Goal: Task Accomplishment & Management: Complete application form

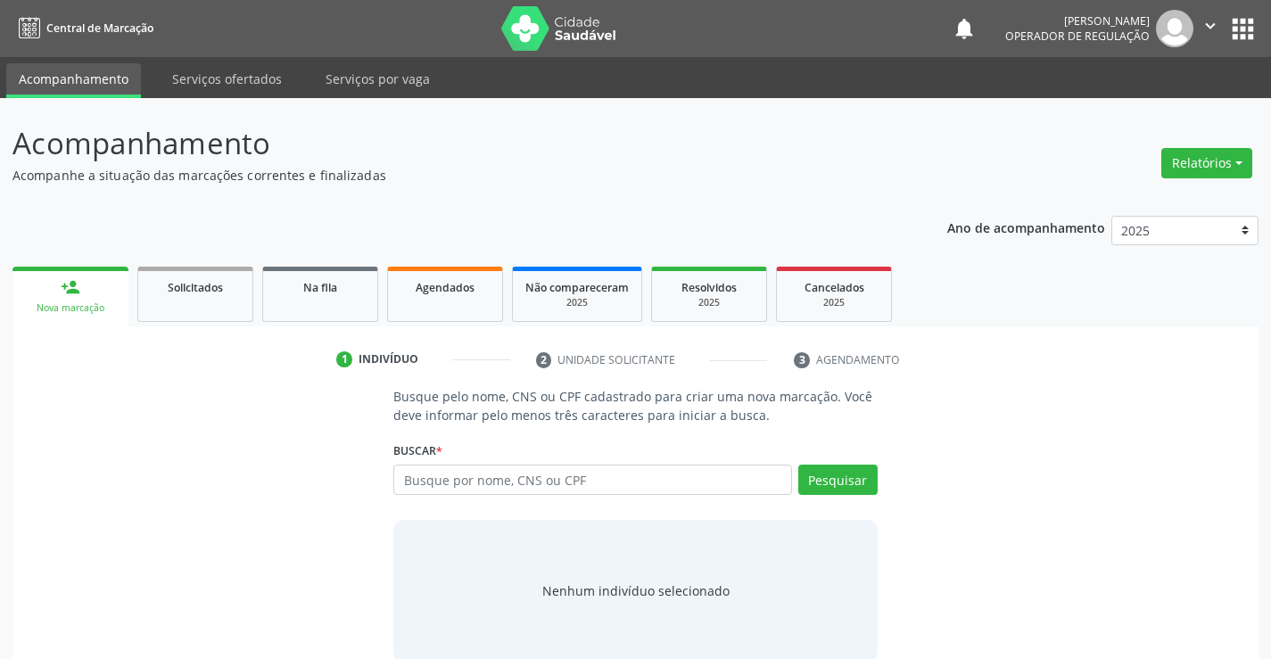
click at [564, 481] on input "text" at bounding box center [592, 480] width 398 height 30
type input "706007875645348"
click at [840, 480] on button "Pesquisar" at bounding box center [837, 480] width 79 height 30
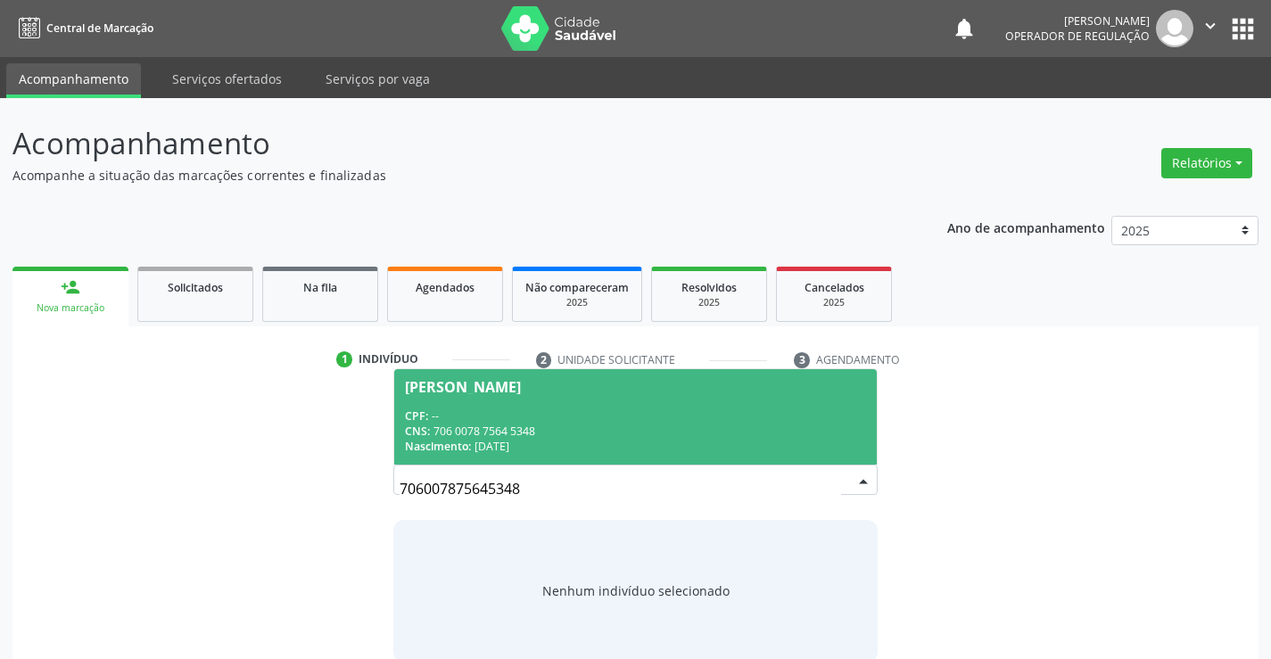
click at [740, 417] on div "CPF: --" at bounding box center [635, 416] width 460 height 15
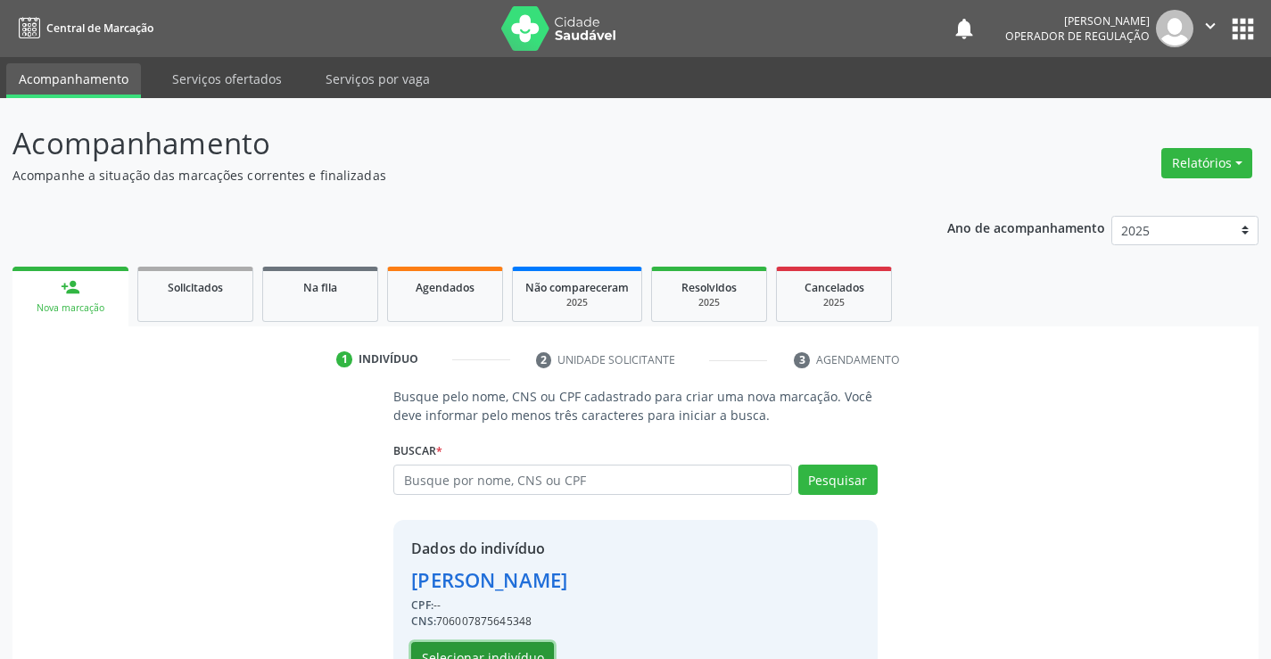
click at [488, 646] on button "Selecionar indivíduo" at bounding box center [482, 657] width 143 height 30
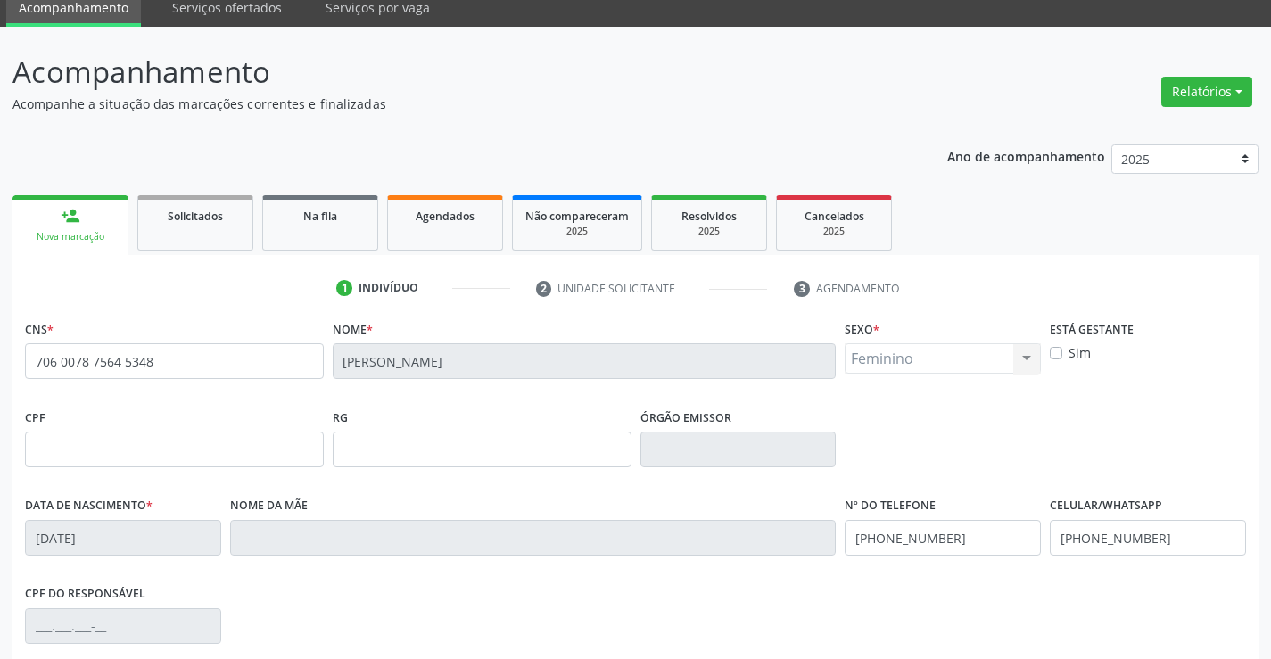
scroll to position [308, 0]
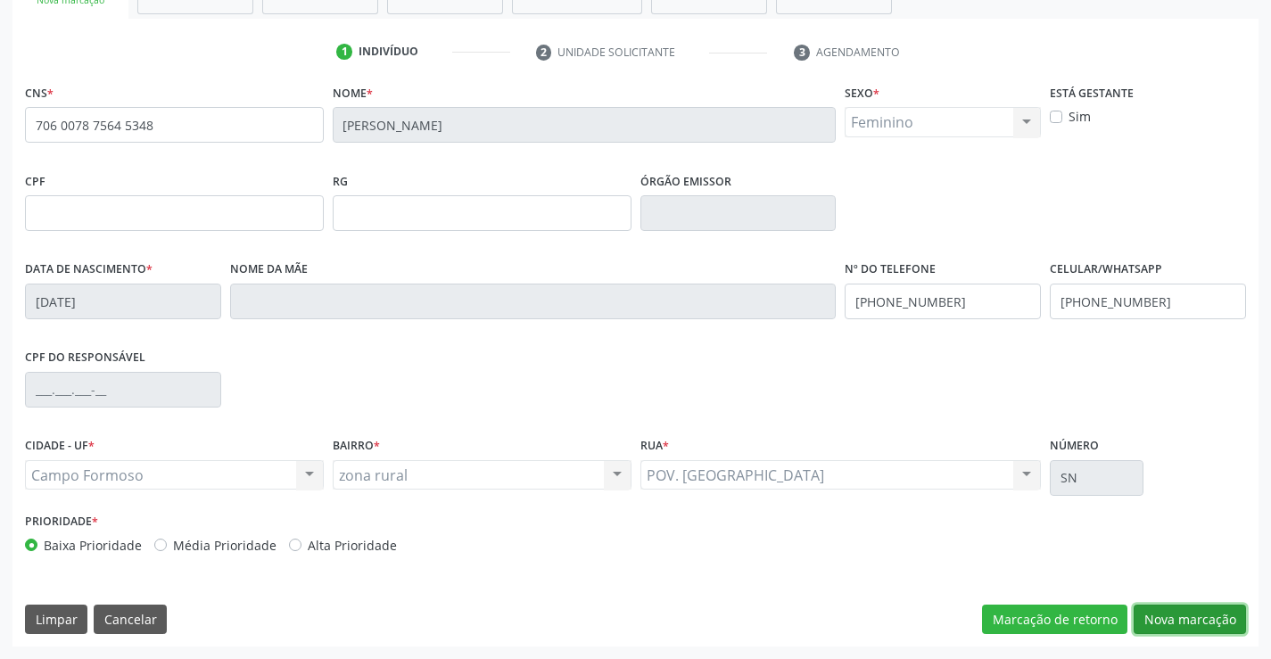
click at [1200, 619] on button "Nova marcação" at bounding box center [1190, 620] width 112 height 30
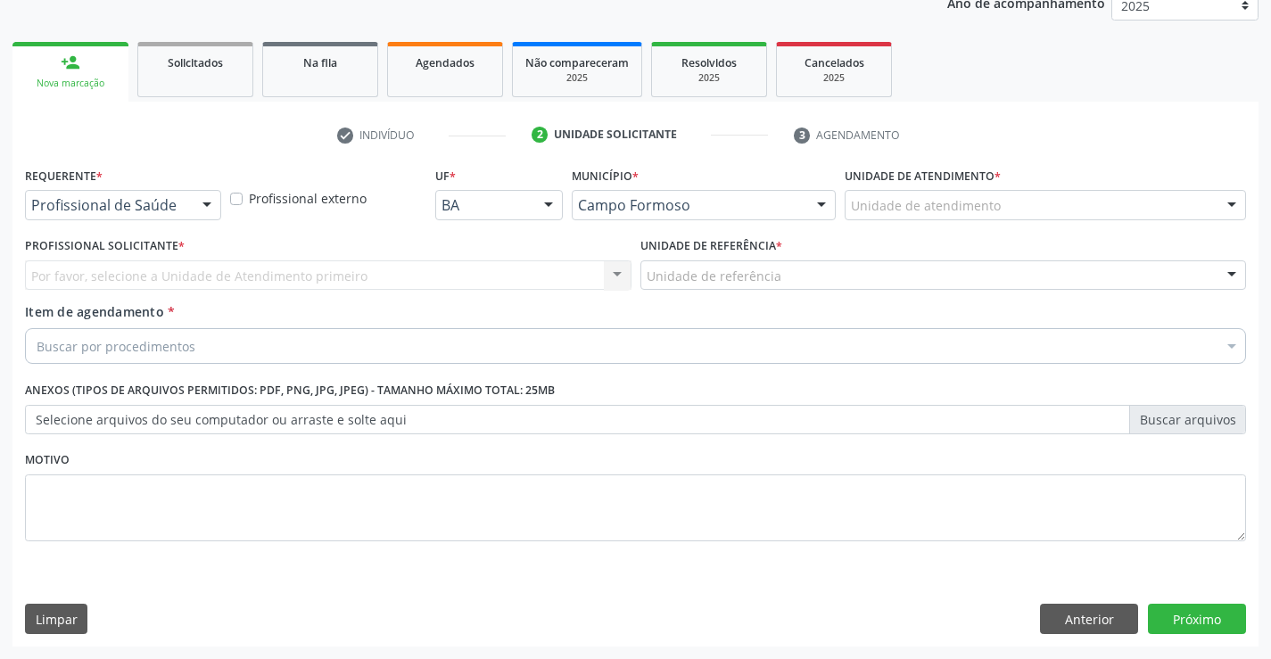
scroll to position [225, 0]
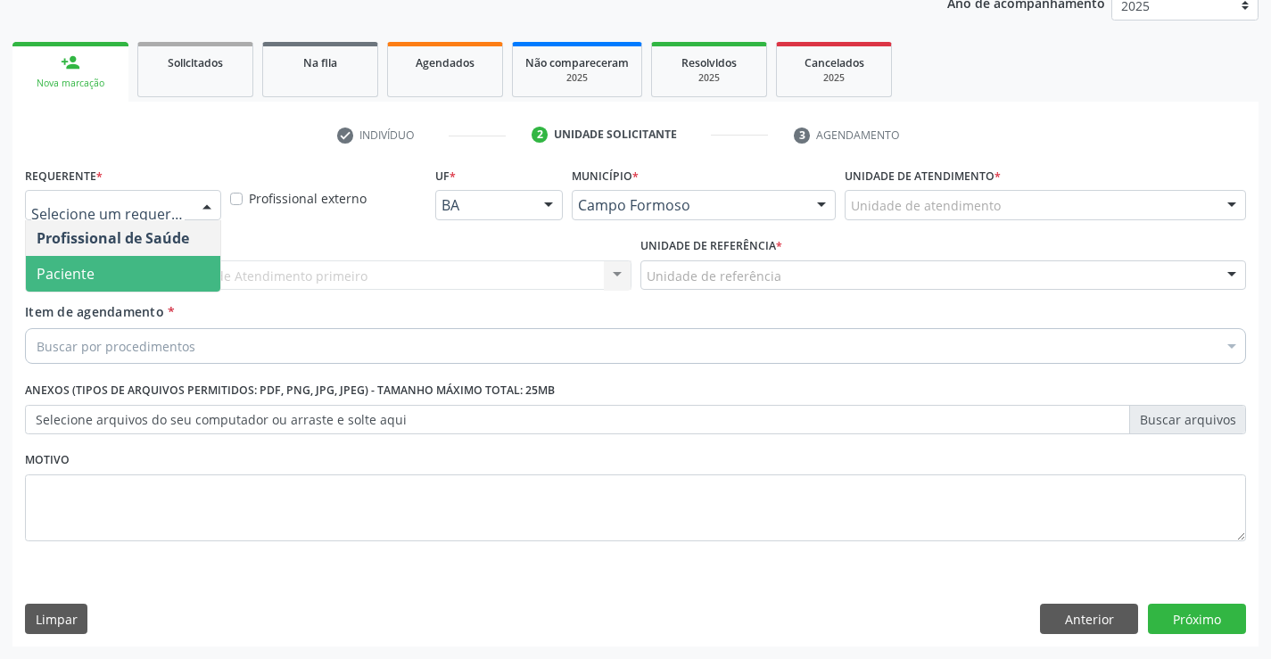
click at [99, 269] on span "Paciente" at bounding box center [123, 274] width 194 height 36
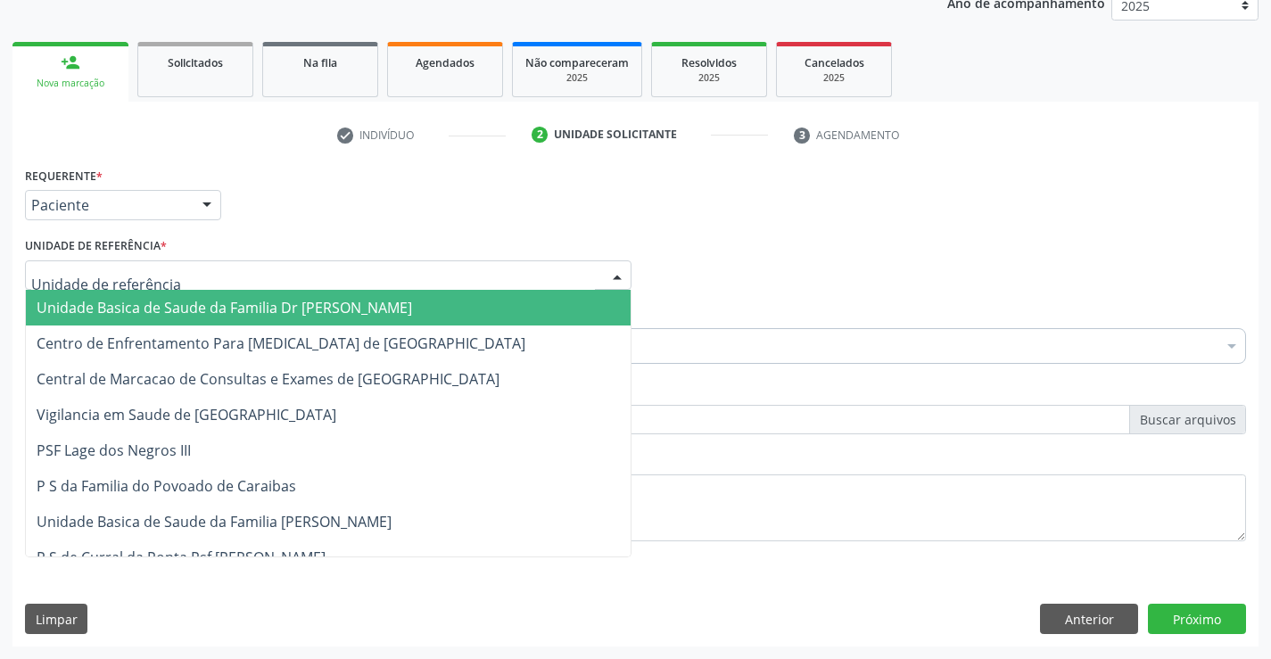
click at [142, 310] on span "Unidade Basica de Saude da Familia Dr [PERSON_NAME]" at bounding box center [225, 308] width 376 height 20
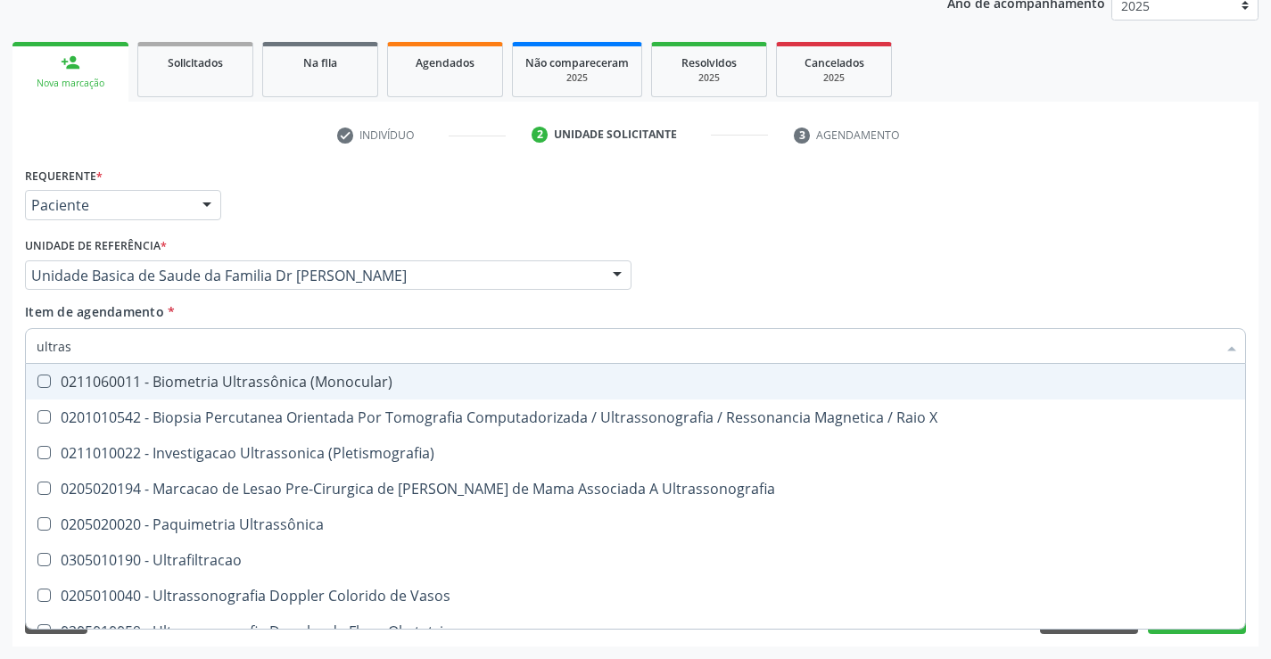
type input "ultrass"
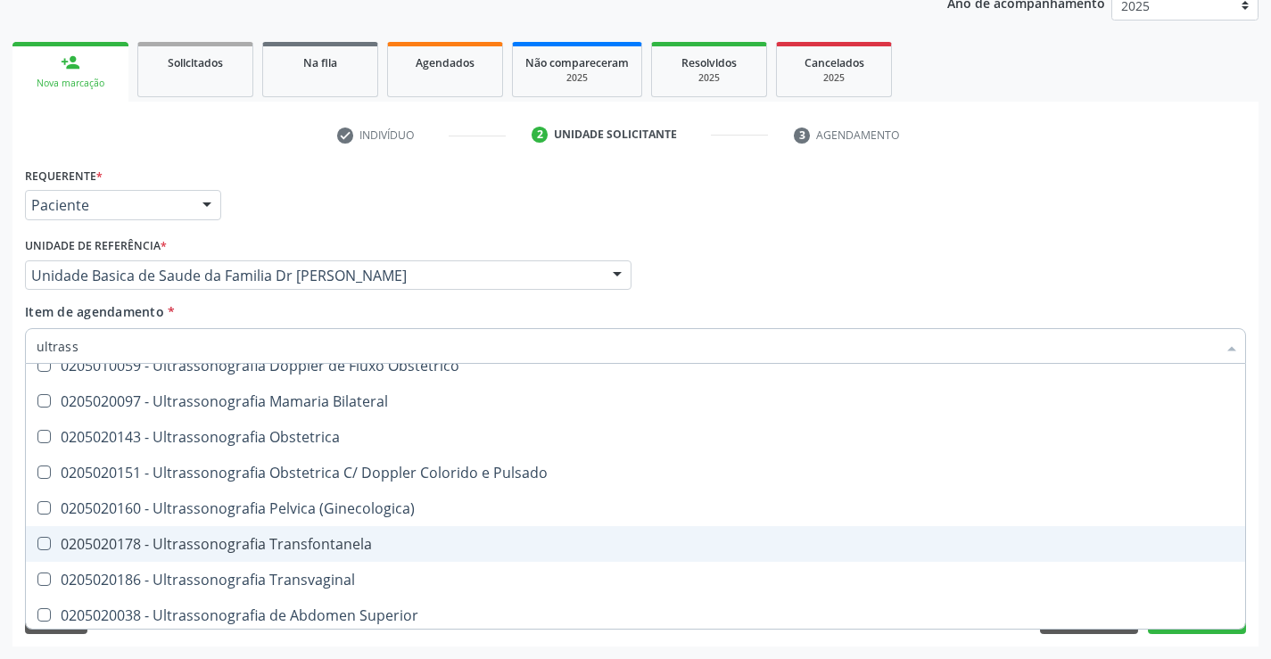
scroll to position [199, 0]
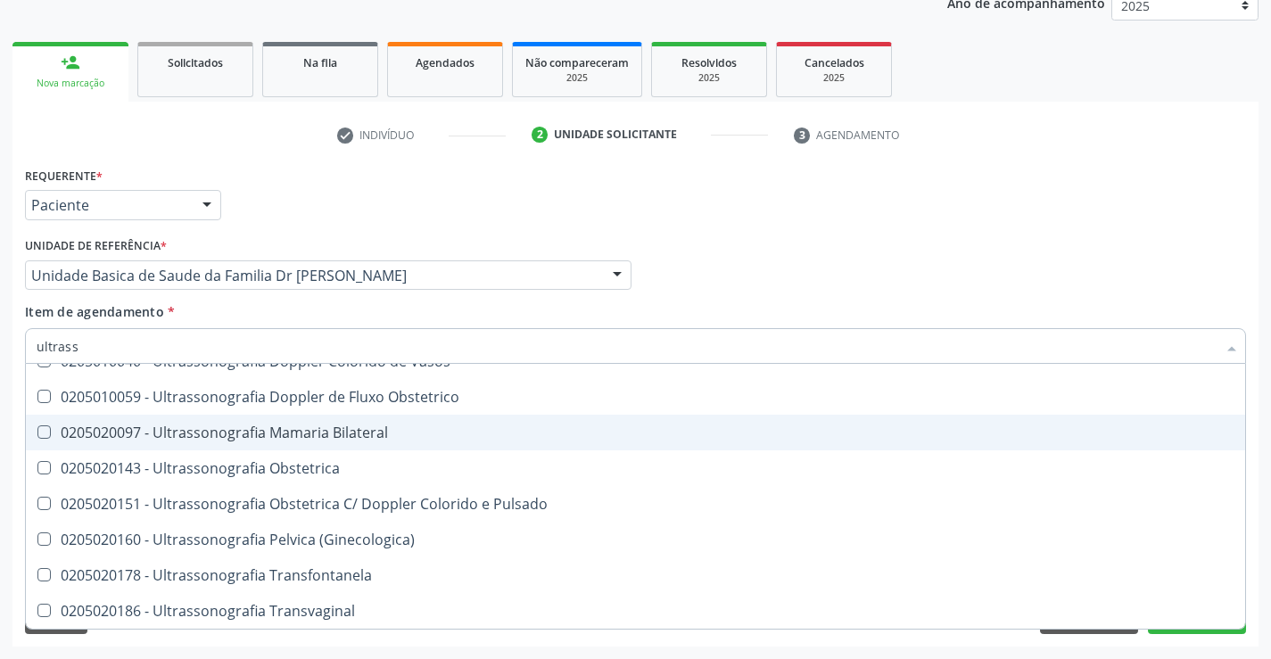
click at [428, 429] on div "0205020097 - Ultrassonografia Mamaria Bilateral" at bounding box center [636, 432] width 1198 height 14
checkbox Bilateral "true"
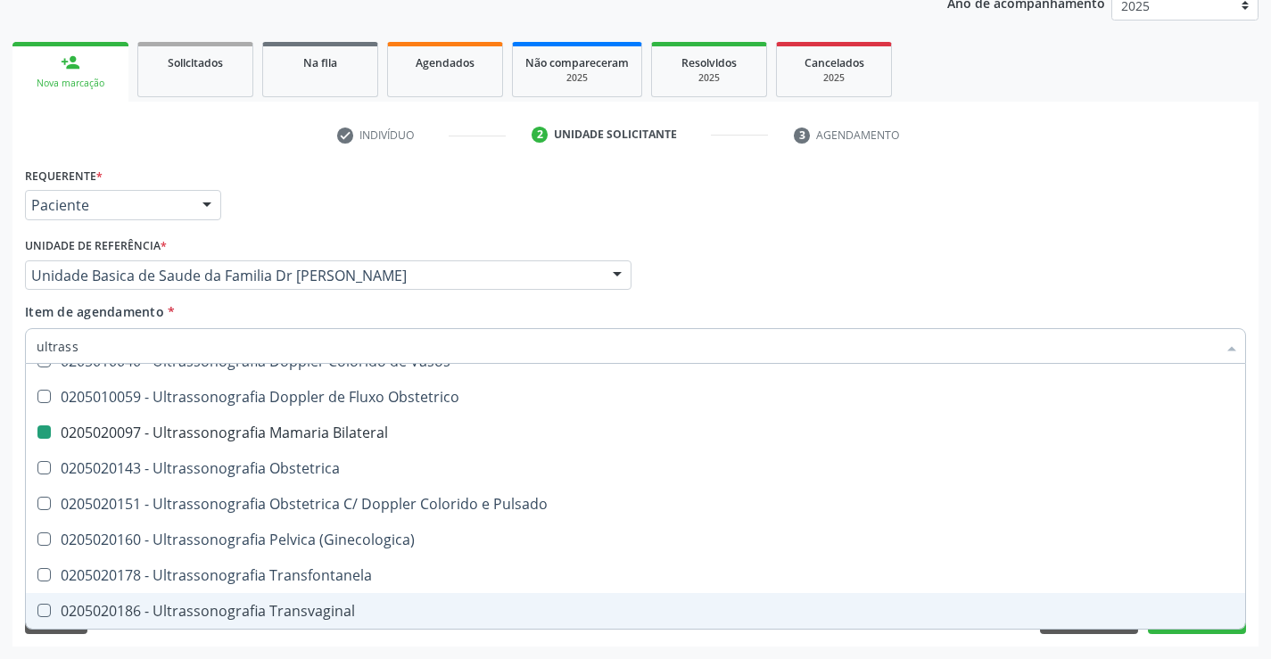
click at [1259, 570] on div "Acompanhamento Acompanhe a situação das marcações correntes e finalizadas Relat…" at bounding box center [635, 266] width 1271 height 786
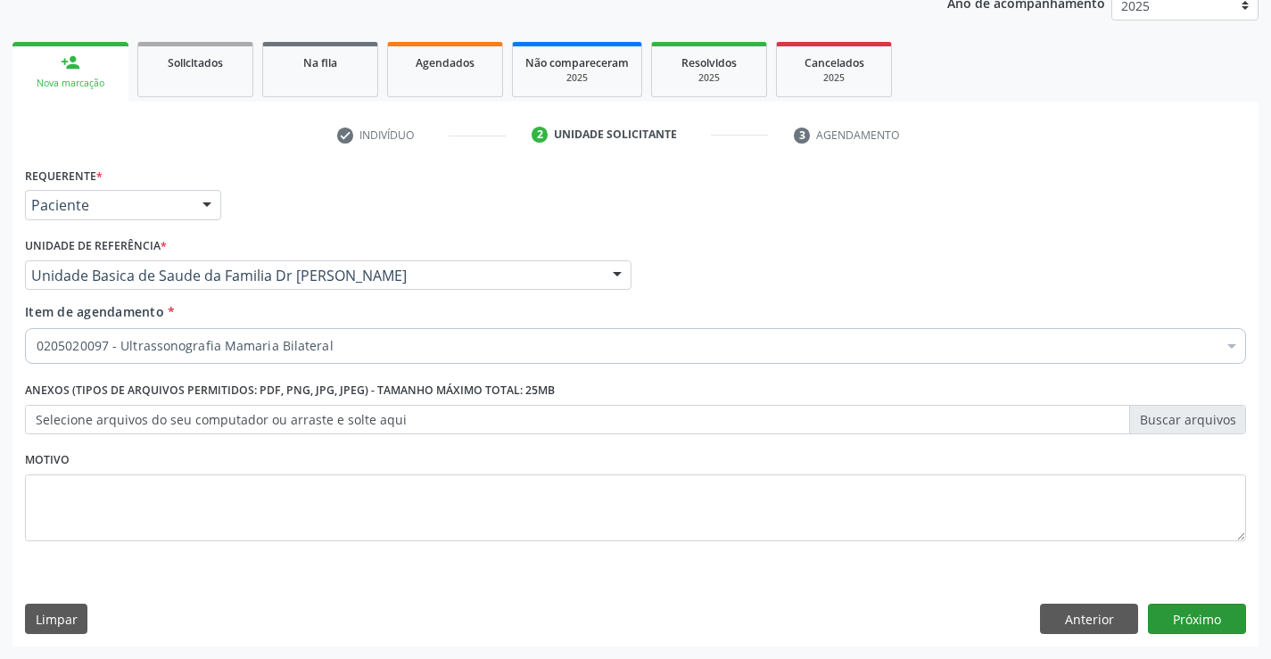
scroll to position [0, 0]
click at [1193, 621] on button "Próximo" at bounding box center [1197, 619] width 98 height 30
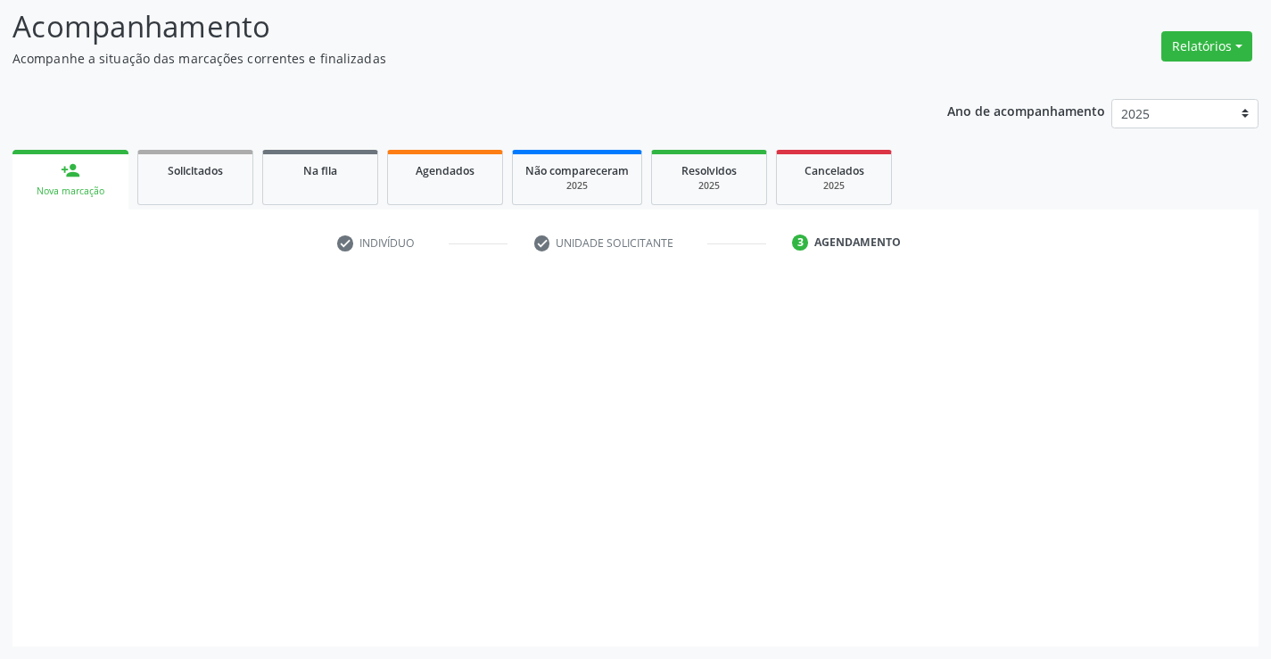
scroll to position [117, 0]
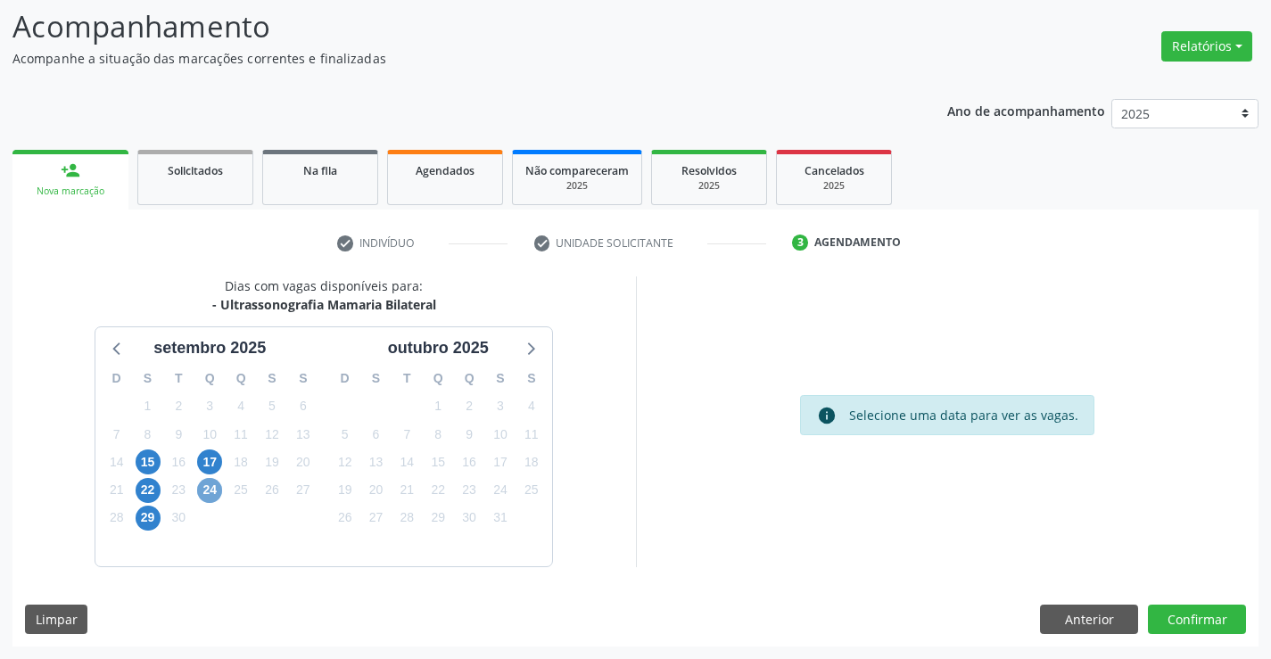
click at [218, 487] on span "24" at bounding box center [209, 490] width 25 height 25
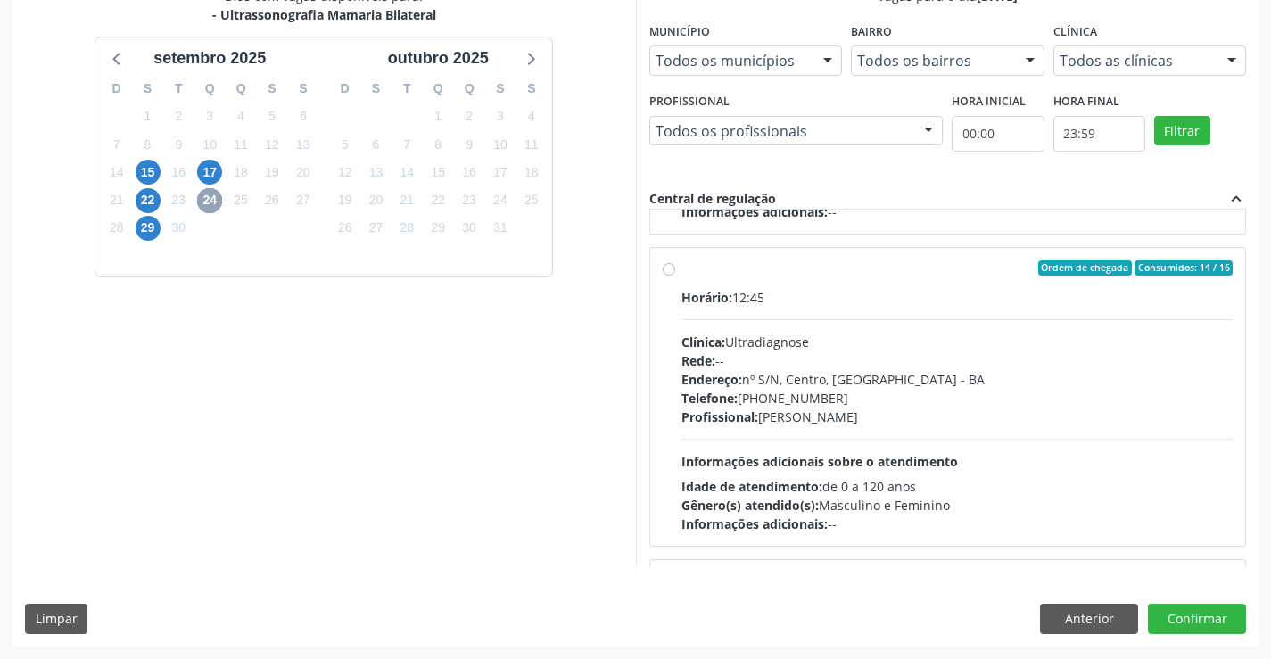
scroll to position [268, 0]
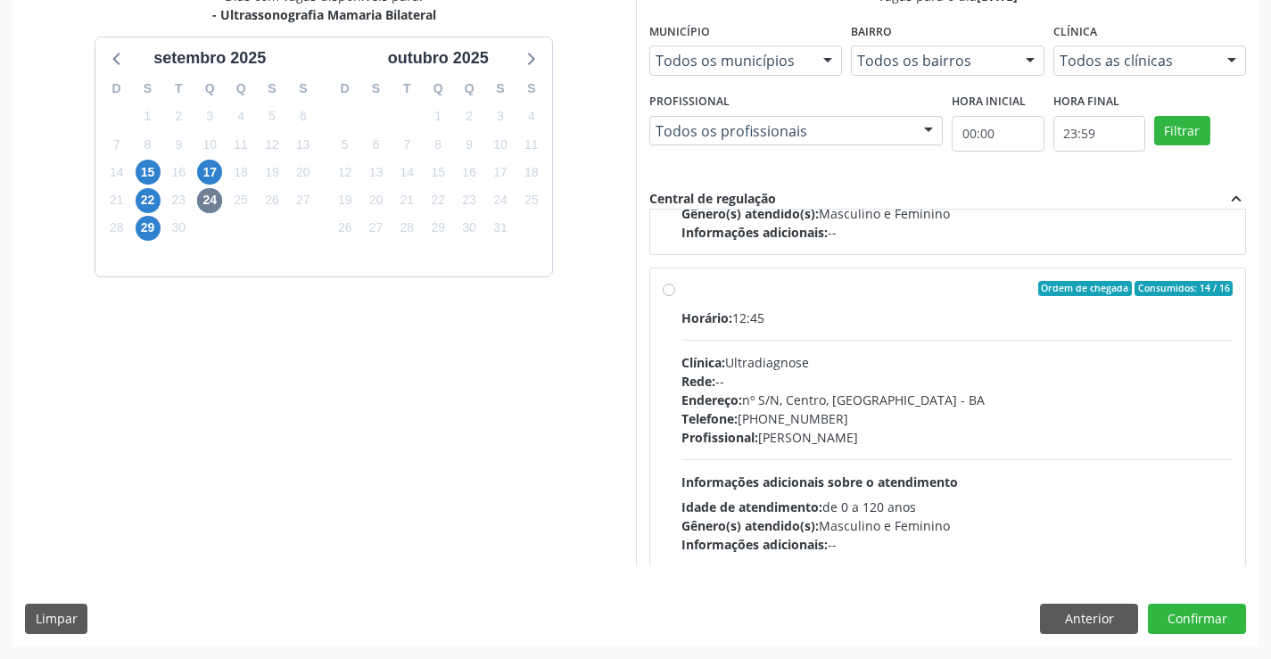
click at [824, 296] on div "Ordem de chegada Consumidos: 14 / 16" at bounding box center [957, 289] width 552 height 16
click at [675, 296] on input "Ordem de chegada Consumidos: 14 / 16 Horário: 12:45 Clínica: Ultradiagnose Rede…" at bounding box center [669, 289] width 12 height 16
radio input "true"
click at [1186, 615] on button "Confirmar" at bounding box center [1197, 619] width 98 height 30
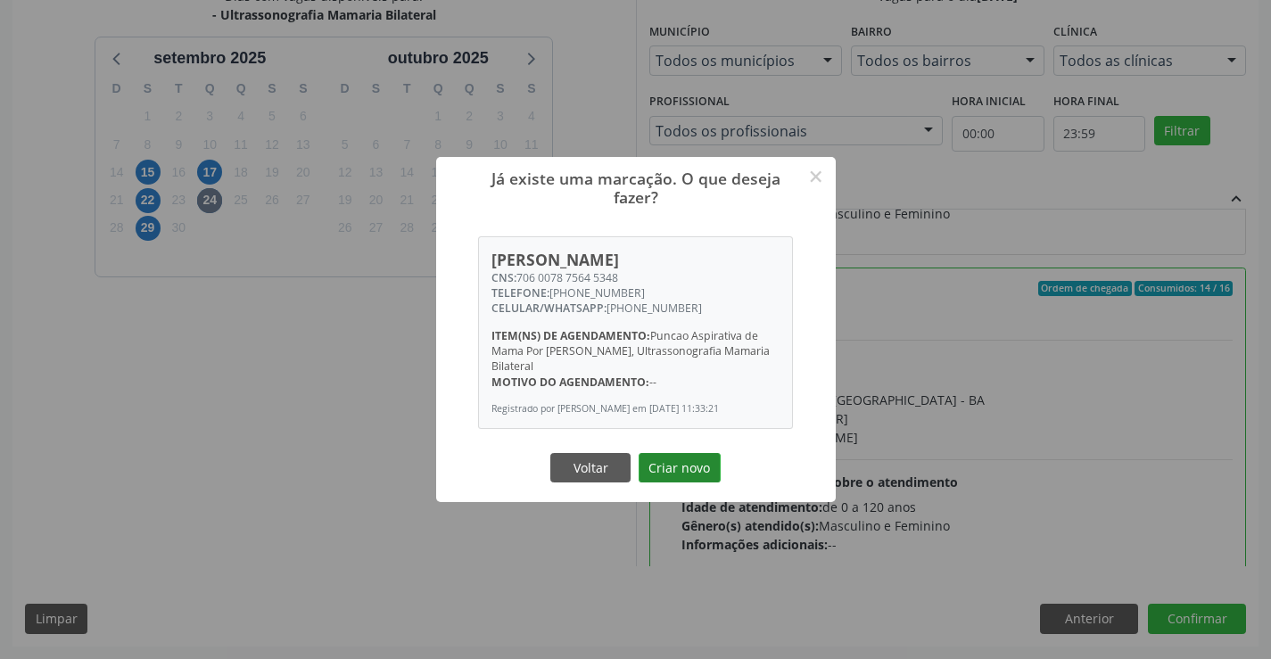
click at [684, 462] on button "Criar novo" at bounding box center [680, 468] width 82 height 30
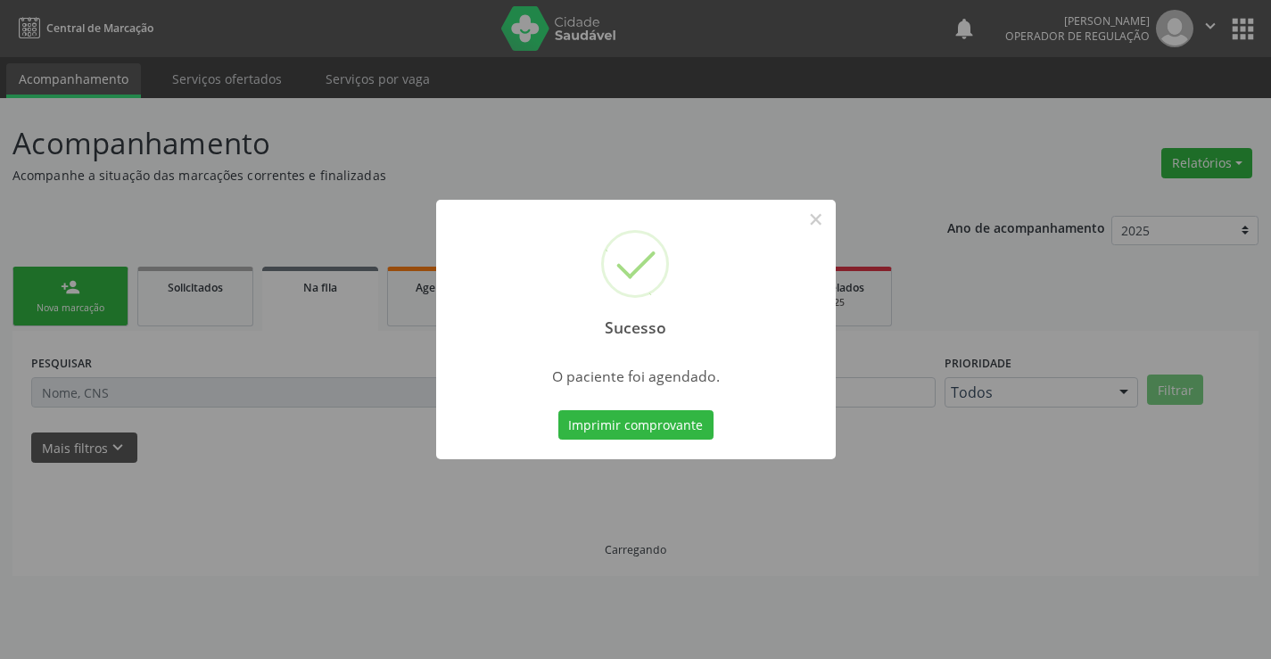
scroll to position [0, 0]
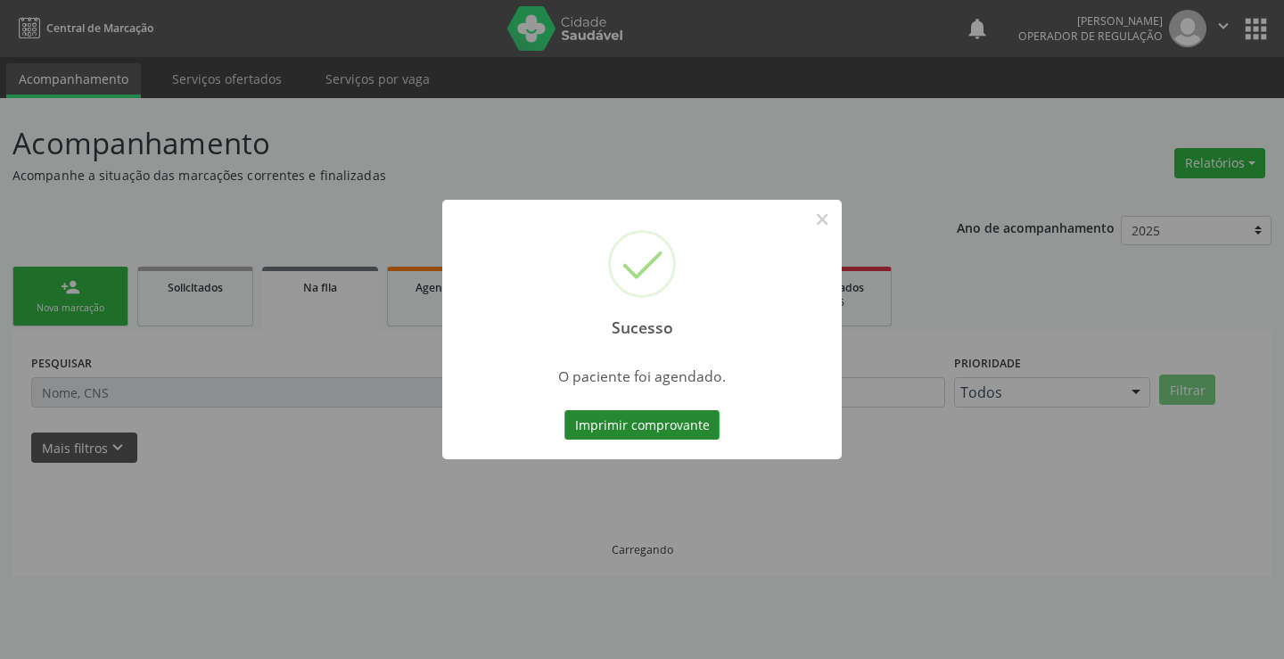
click at [660, 421] on button "Imprimir comprovante" at bounding box center [642, 425] width 155 height 30
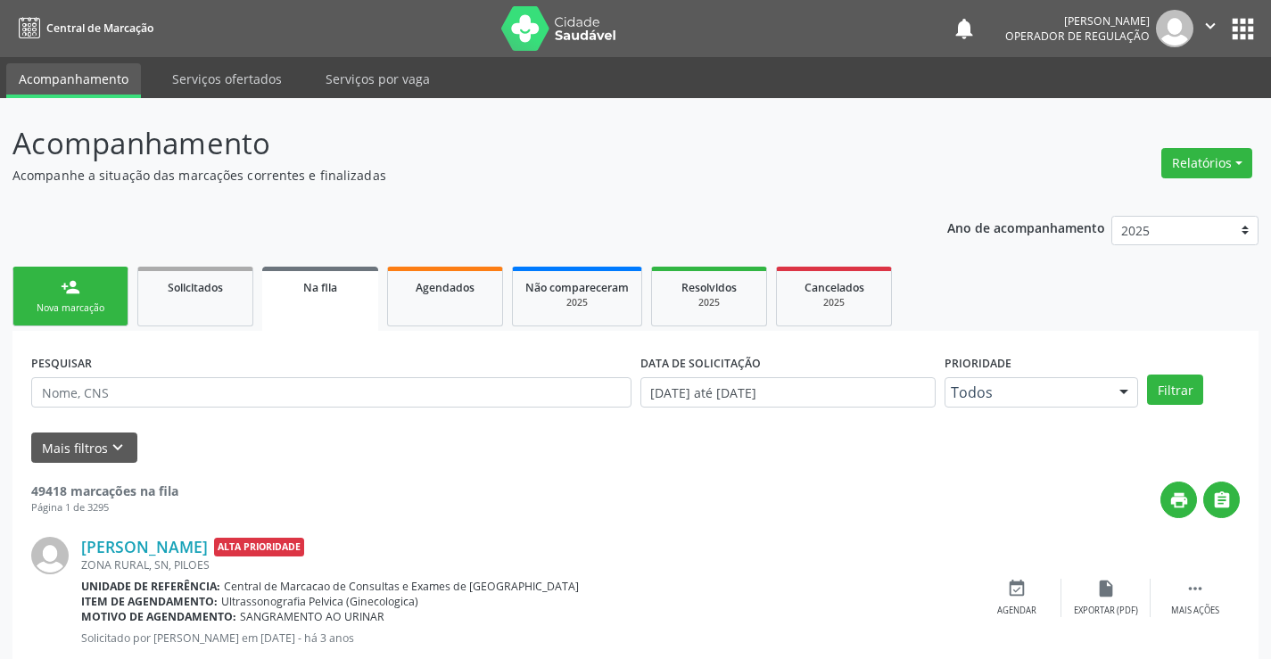
click at [68, 306] on div "Nova marcação" at bounding box center [70, 307] width 89 height 13
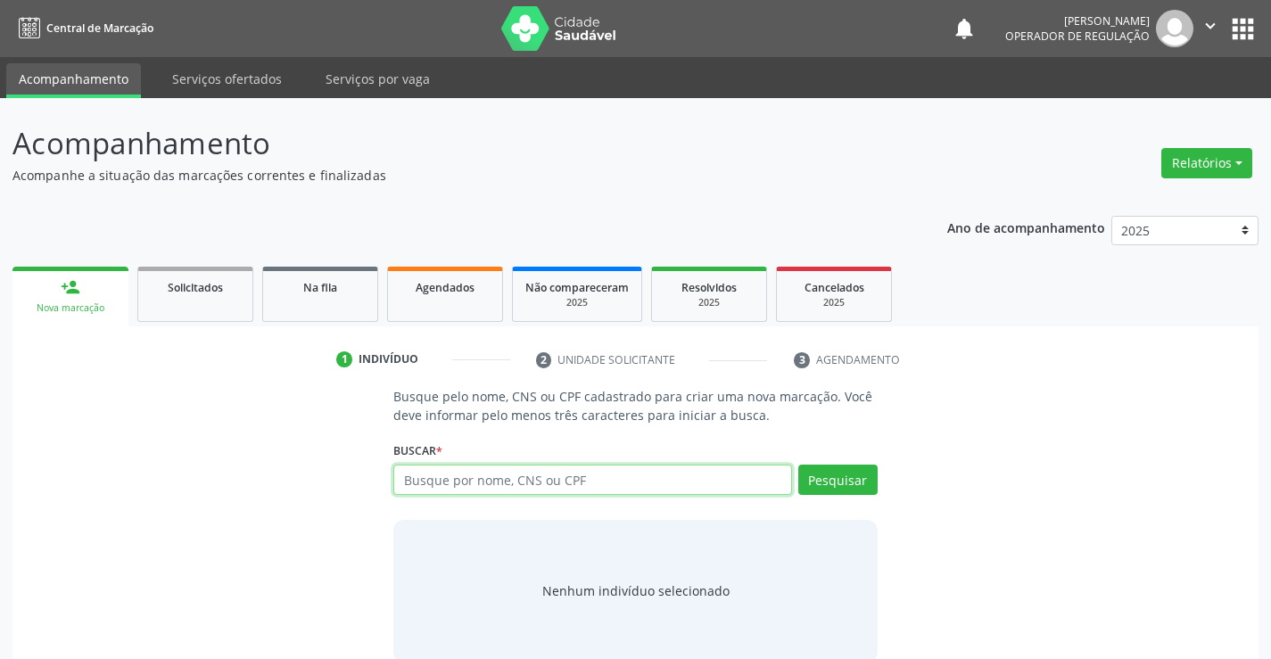
click at [716, 488] on input "text" at bounding box center [592, 480] width 398 height 30
type input "708008307107024"
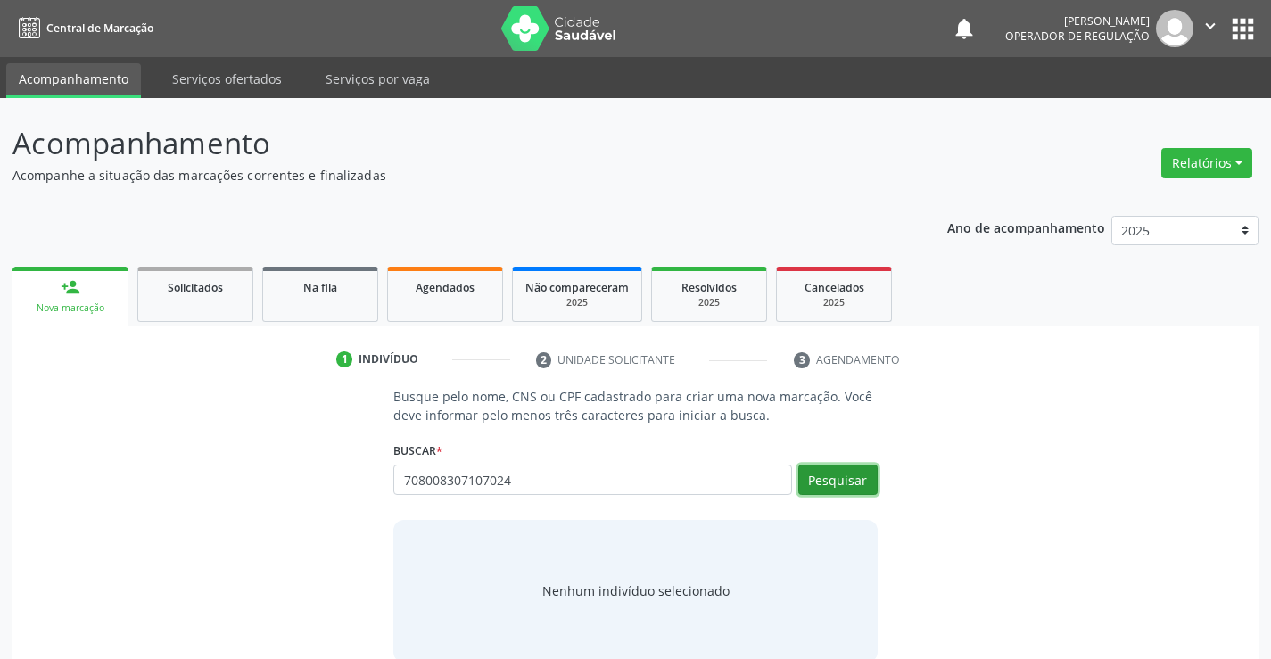
click at [851, 471] on button "Pesquisar" at bounding box center [837, 480] width 79 height 30
type input "708008307107024"
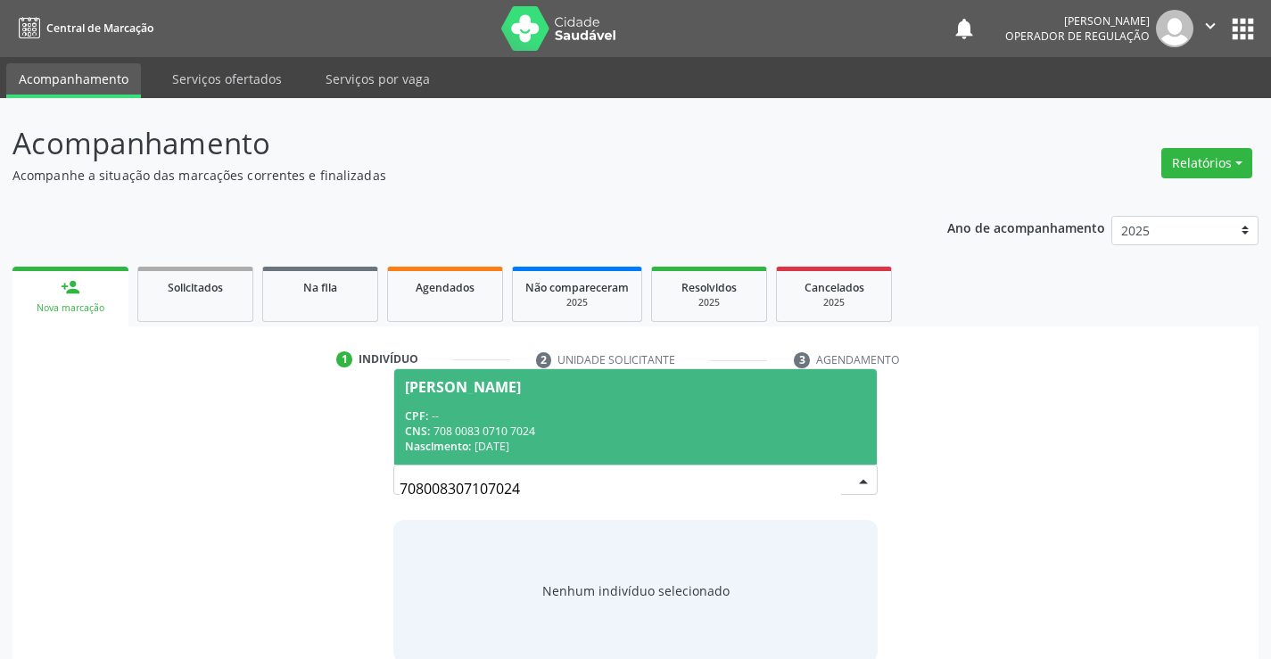
click at [566, 400] on span "[PERSON_NAME] CPF: -- CNS: 708 0083 0710 7024 Nascimento: [DATE]" at bounding box center [635, 416] width 482 height 95
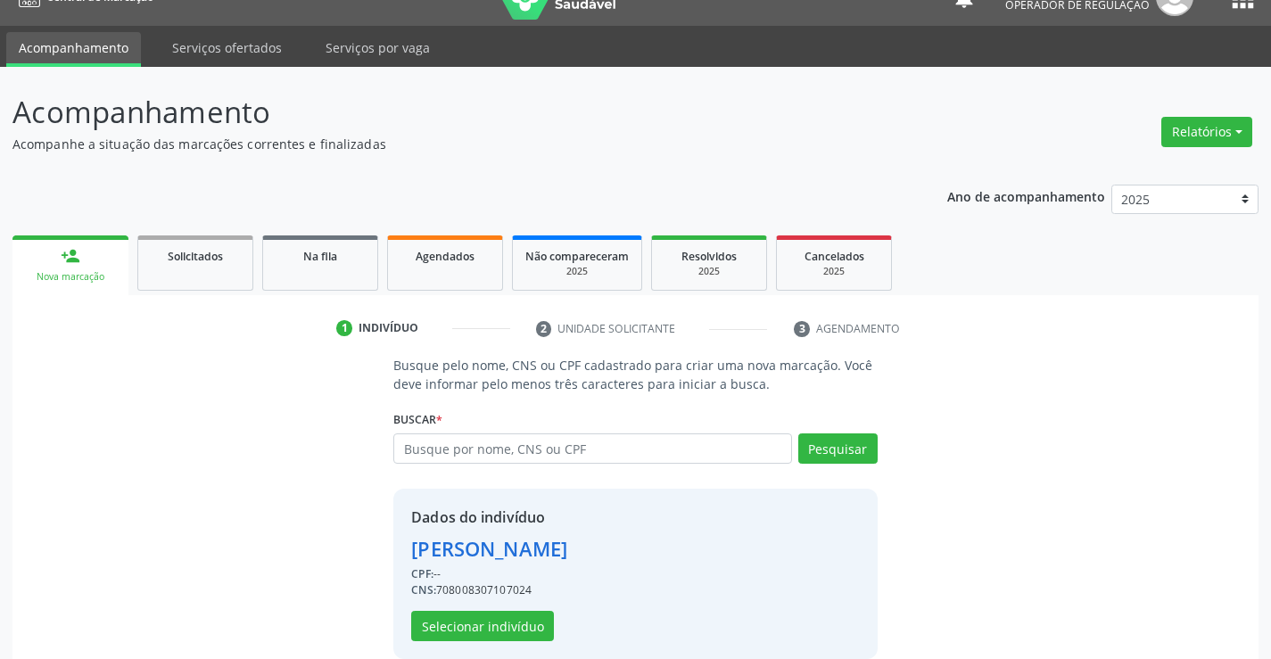
scroll to position [56, 0]
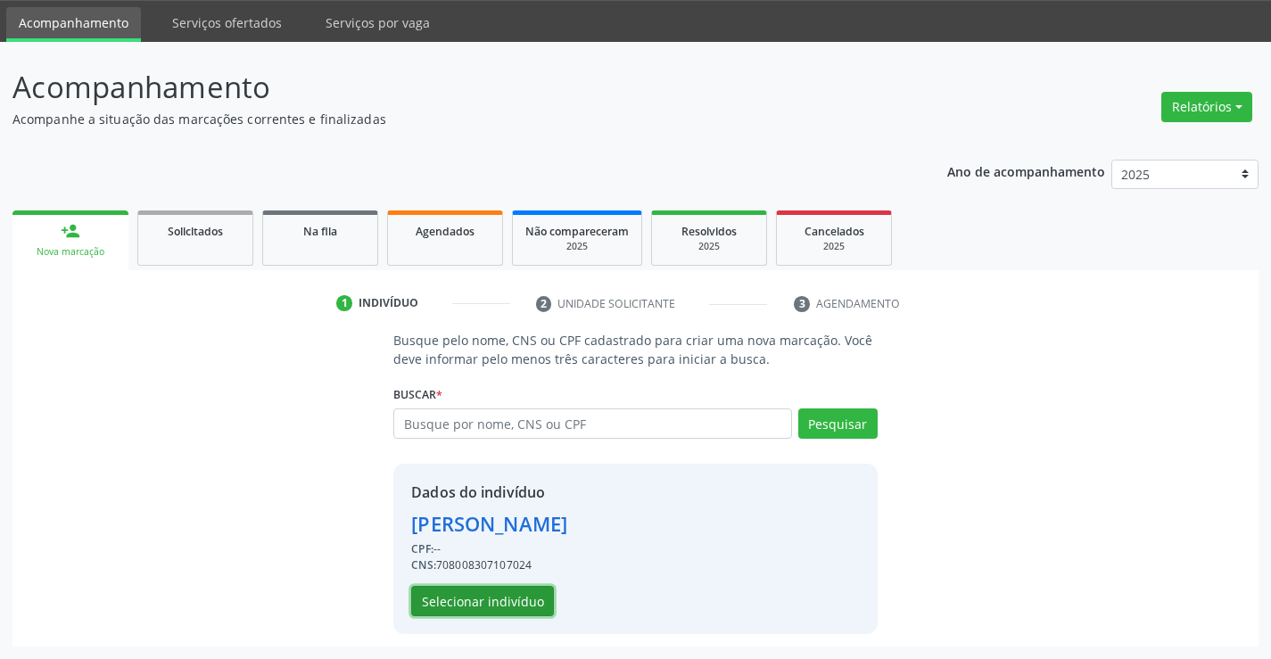
click at [478, 596] on button "Selecionar indivíduo" at bounding box center [482, 601] width 143 height 30
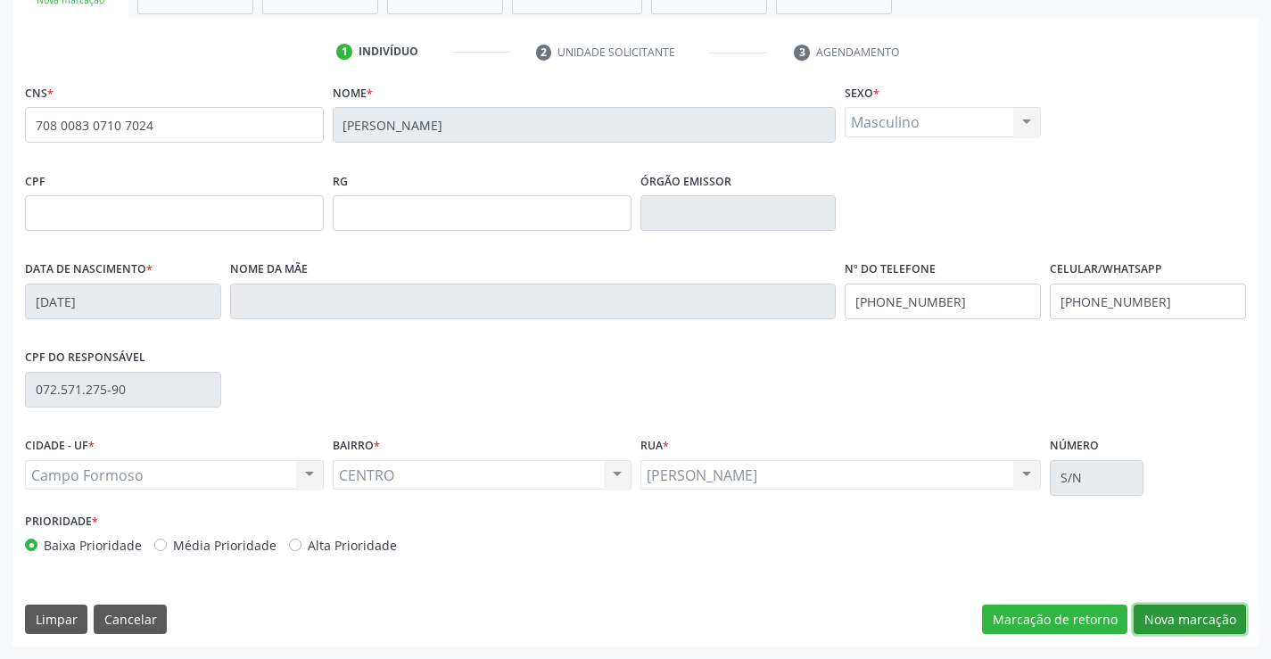
click at [1191, 617] on button "Nova marcação" at bounding box center [1190, 620] width 112 height 30
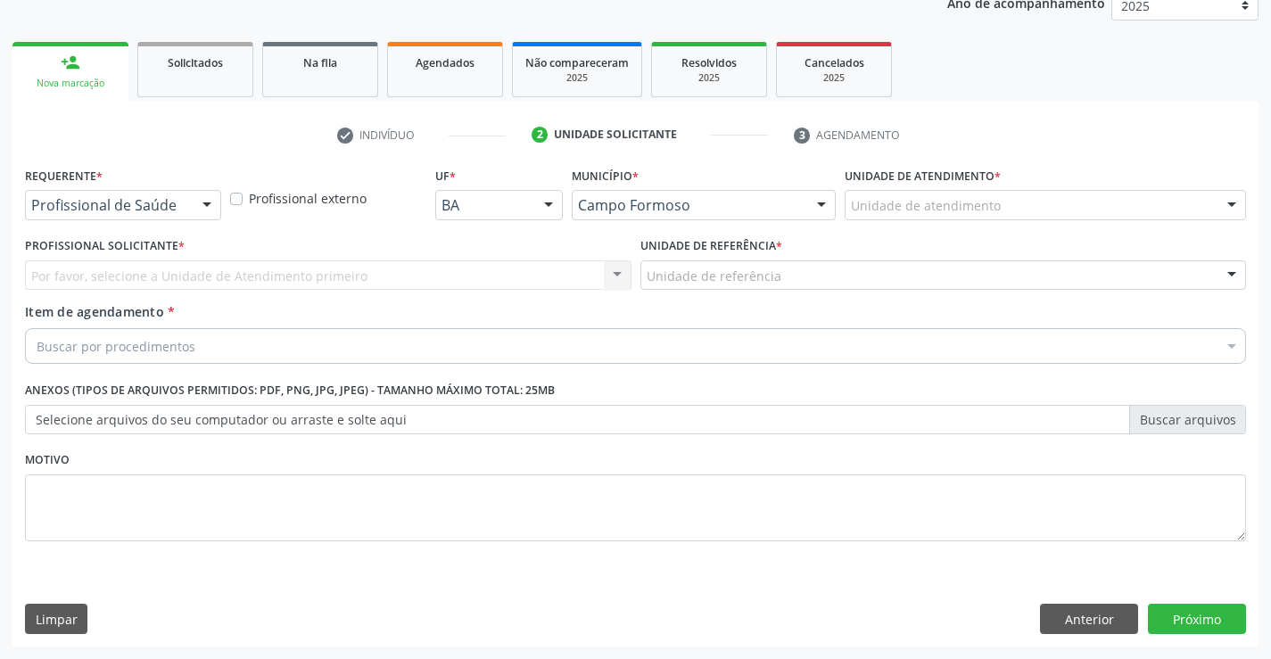
scroll to position [225, 0]
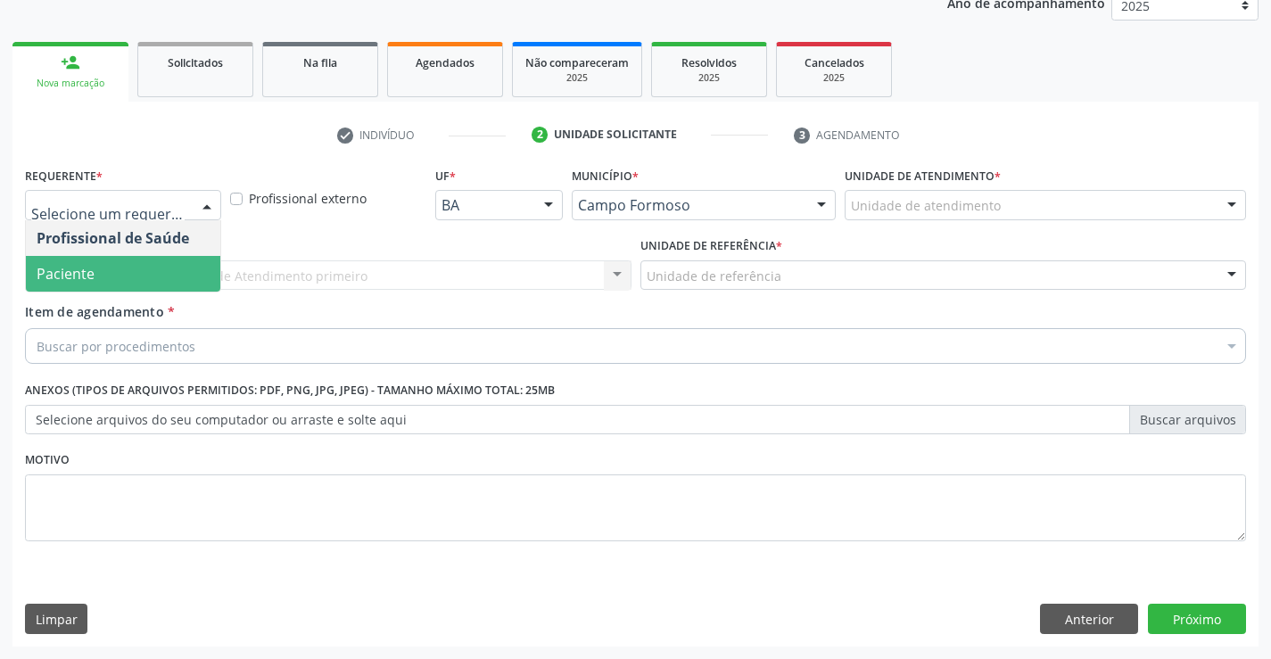
click at [116, 267] on span "Paciente" at bounding box center [123, 274] width 194 height 36
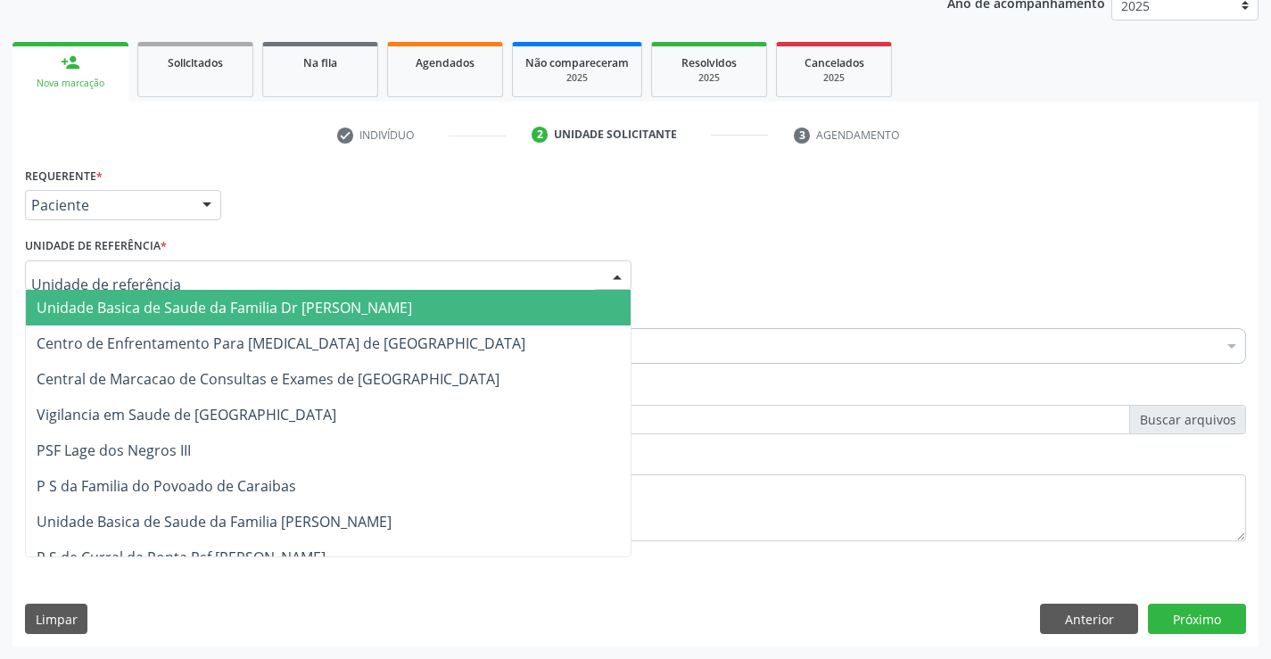
click at [150, 305] on span "Unidade Basica de Saude da Familia Dr [PERSON_NAME]" at bounding box center [225, 308] width 376 height 20
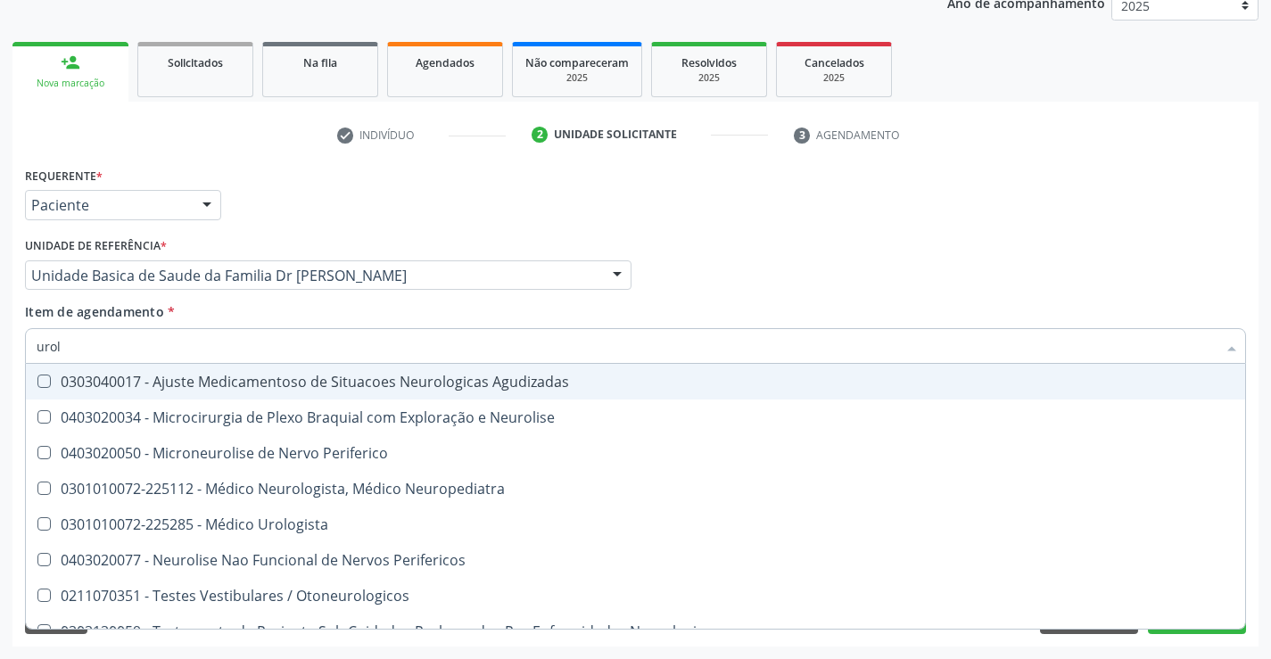
type input "urolo"
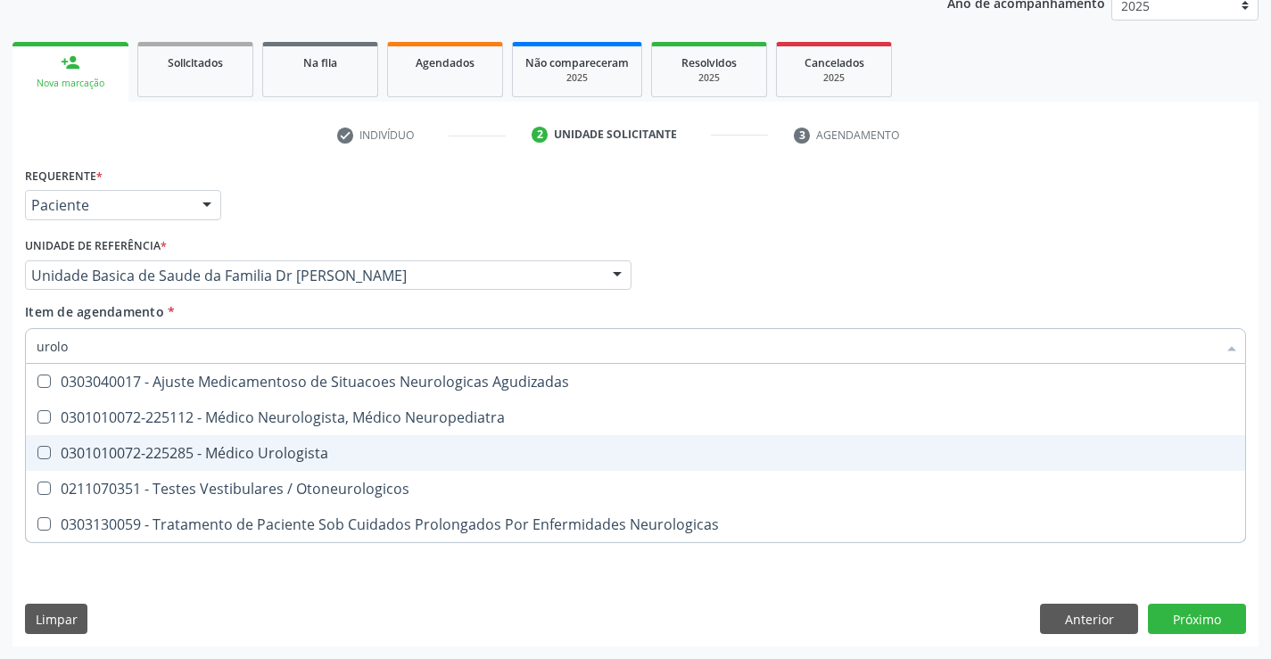
click at [354, 449] on div "0301010072-225285 - Médico Urologista" at bounding box center [636, 453] width 1198 height 14
checkbox Urologista "true"
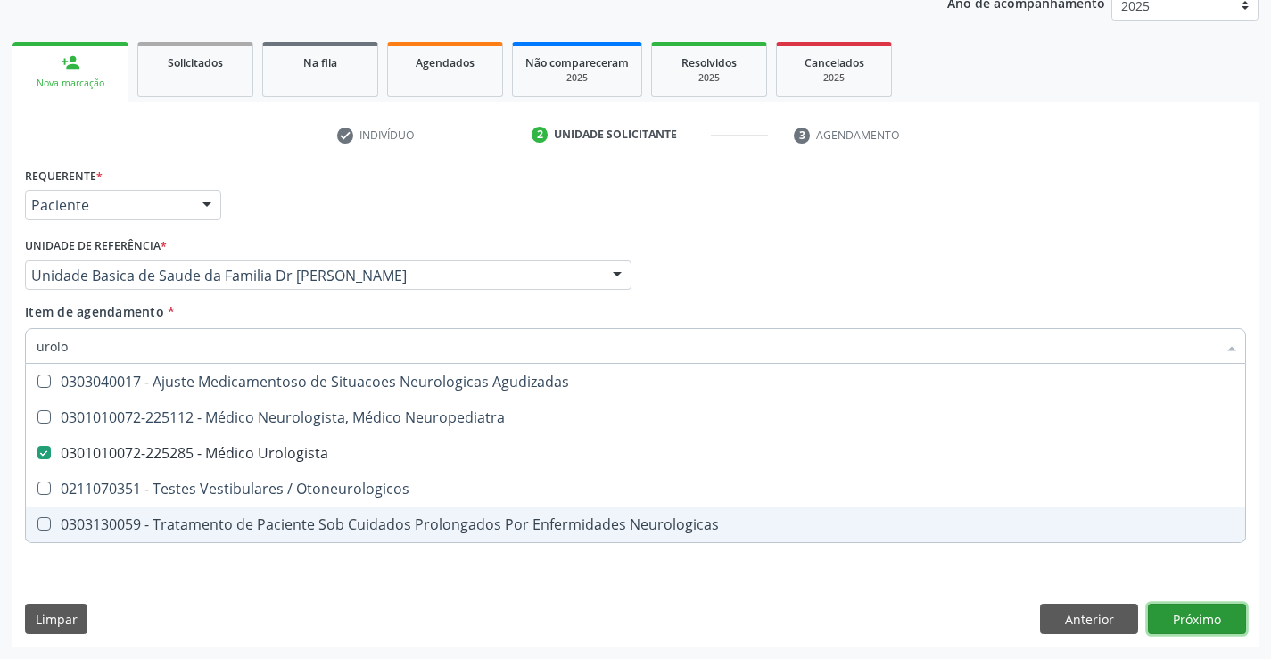
click at [1199, 620] on div "Requerente * Paciente Profissional de Saúde Paciente Nenhum resultado encontrad…" at bounding box center [635, 404] width 1246 height 484
checkbox Neuropediatra "true"
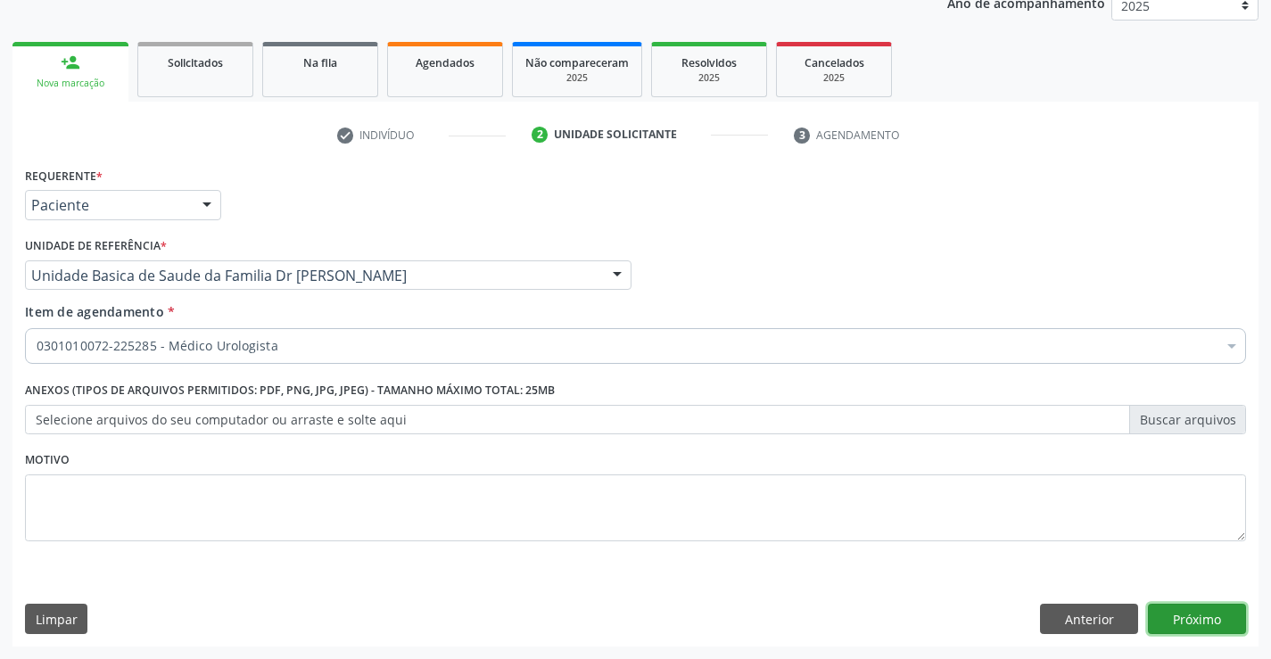
click at [1191, 618] on button "Próximo" at bounding box center [1197, 619] width 98 height 30
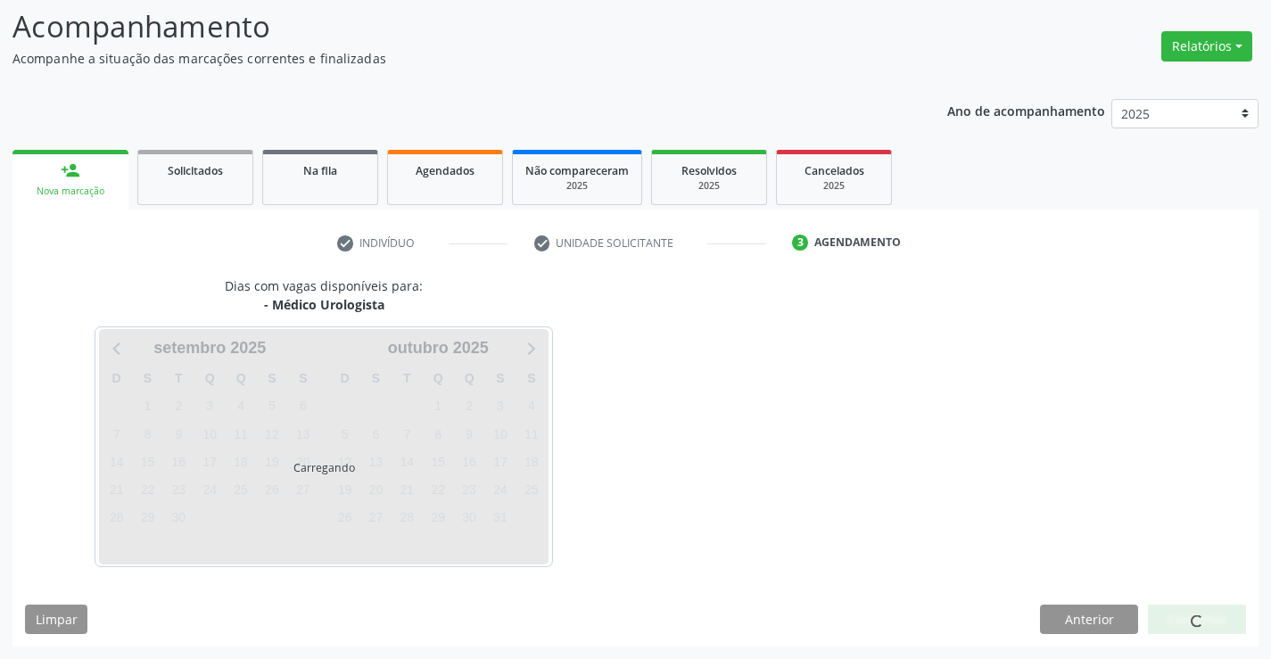
scroll to position [117, 0]
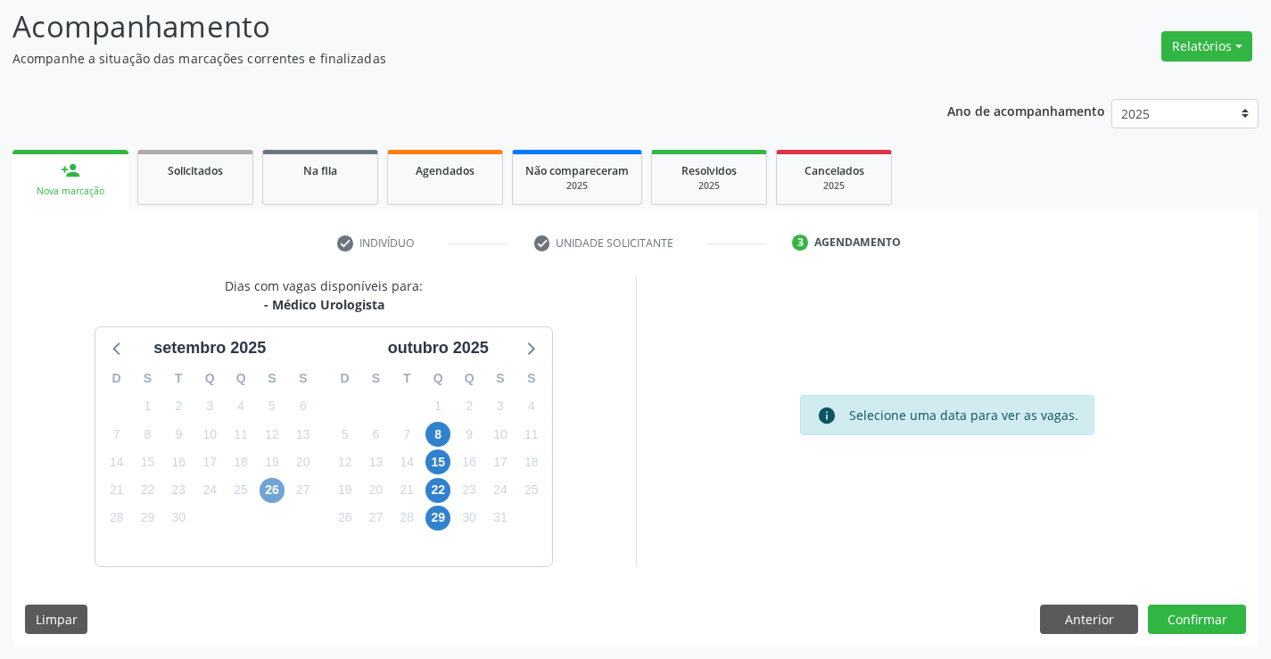
click at [270, 488] on span "26" at bounding box center [272, 490] width 25 height 25
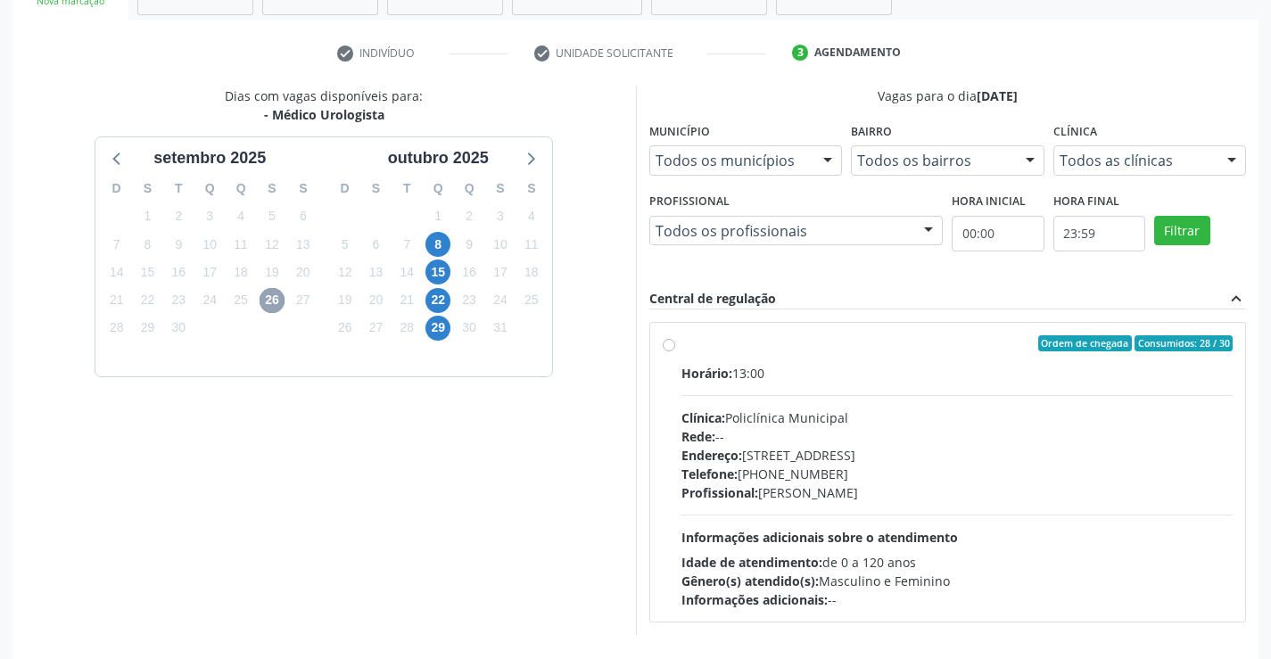
scroll to position [375, 0]
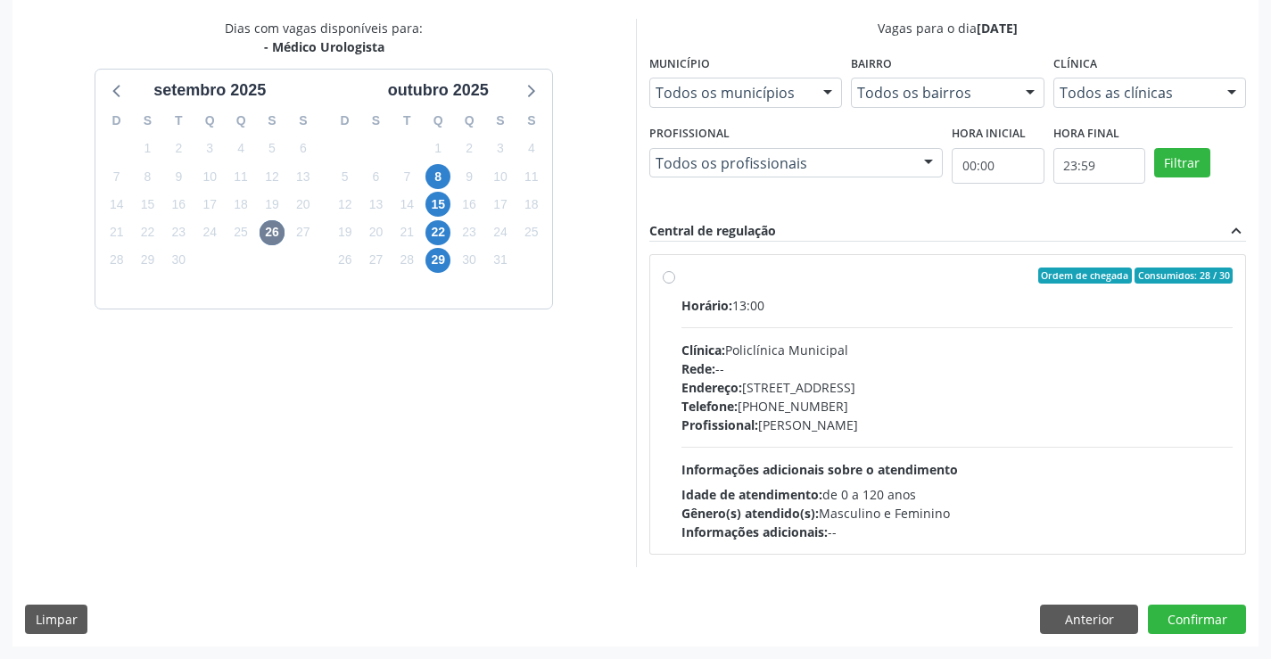
click at [796, 291] on label "Ordem de chegada Consumidos: 28 / 30 Horário: 13:00 Clínica: Policlínica Munici…" at bounding box center [957, 405] width 552 height 274
click at [675, 284] on input "Ordem de chegada Consumidos: 28 / 30 Horário: 13:00 Clínica: Policlínica Munici…" at bounding box center [669, 276] width 12 height 16
radio input "true"
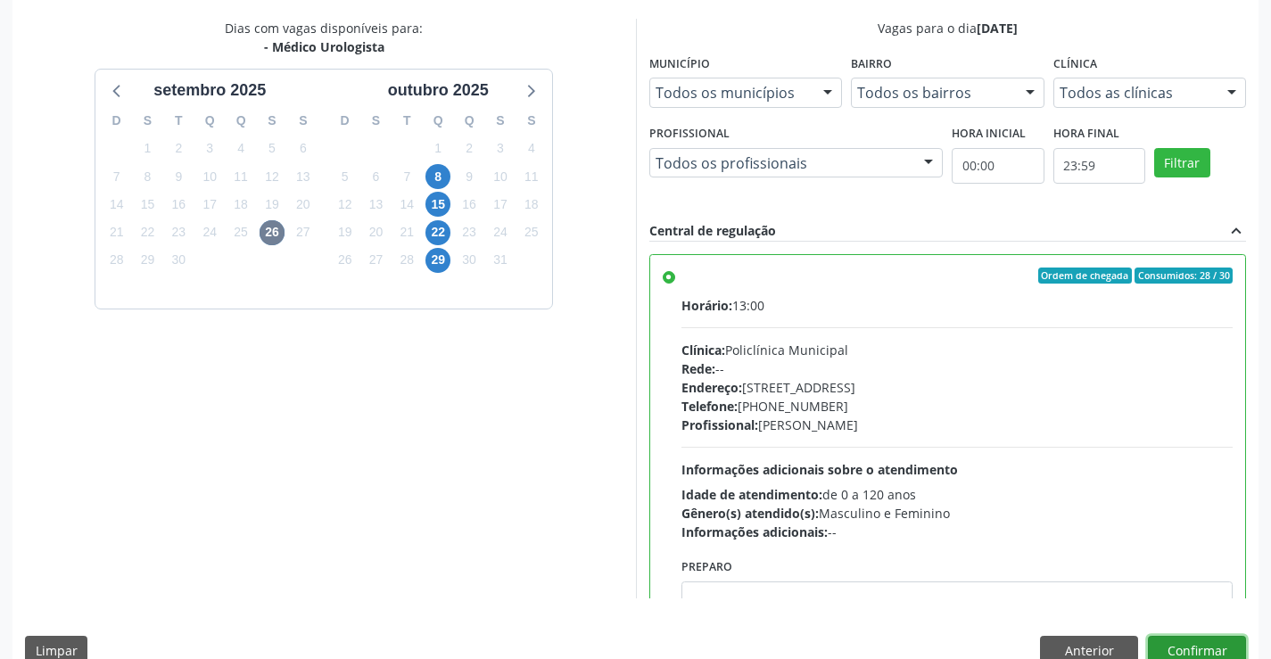
click at [1178, 646] on button "Confirmar" at bounding box center [1197, 651] width 98 height 30
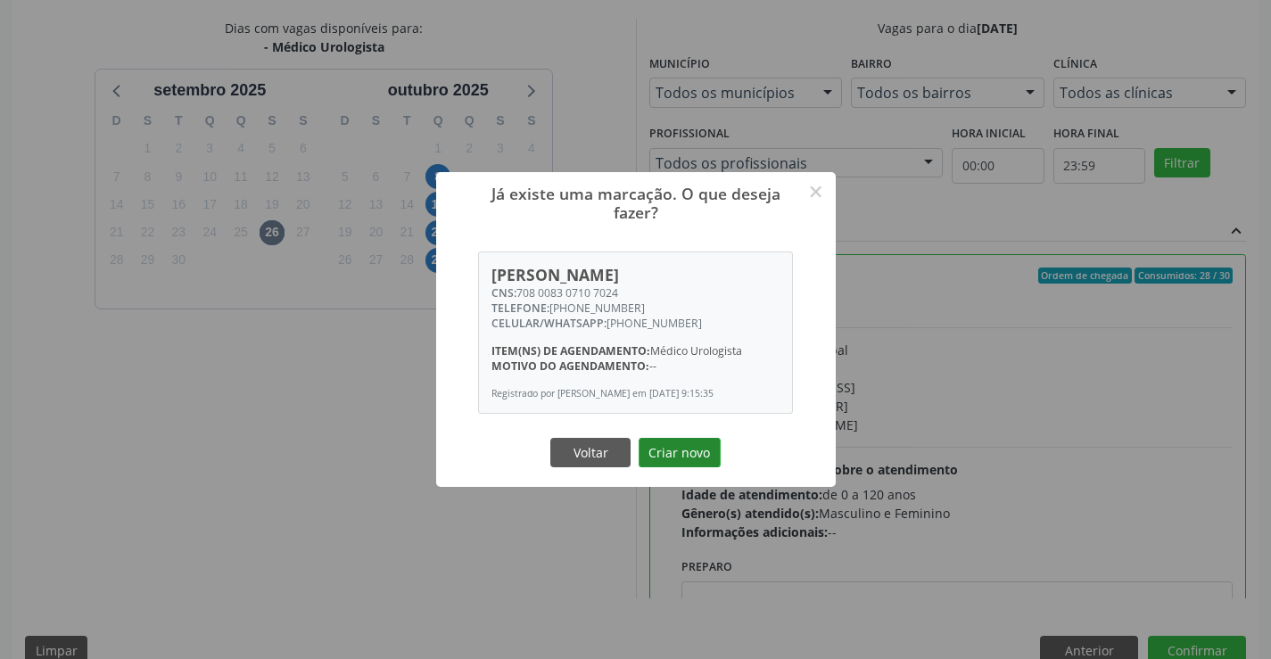
click at [688, 448] on button "Criar novo" at bounding box center [680, 453] width 82 height 30
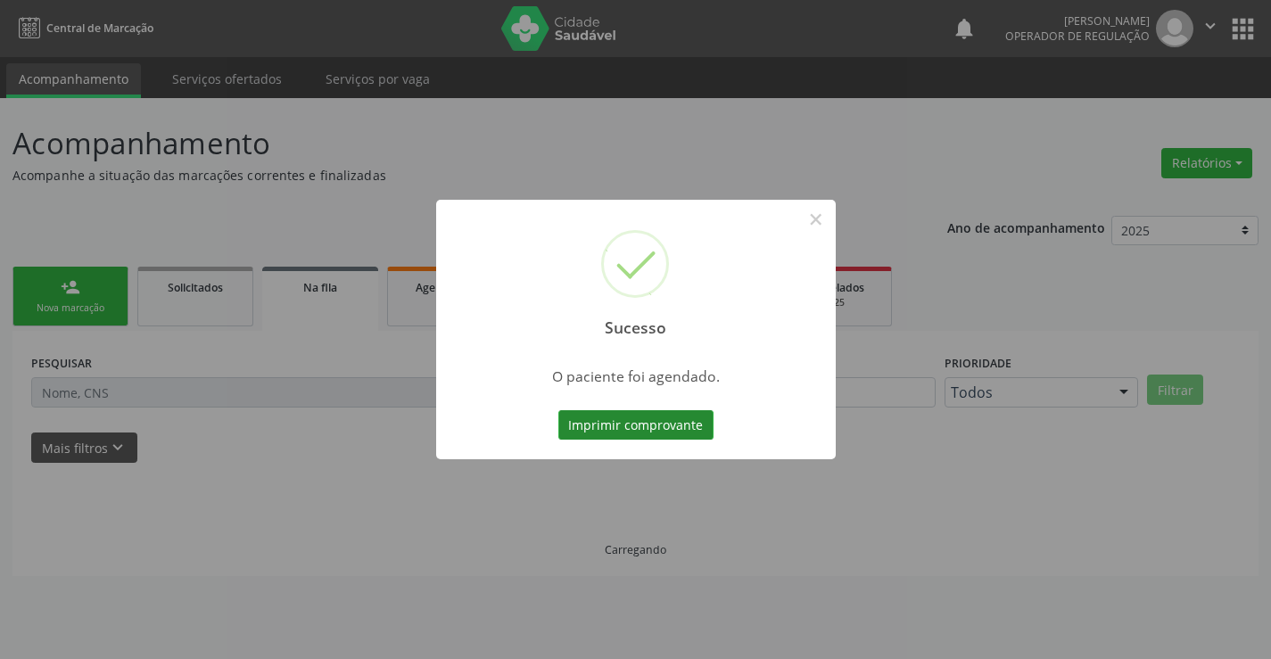
scroll to position [0, 0]
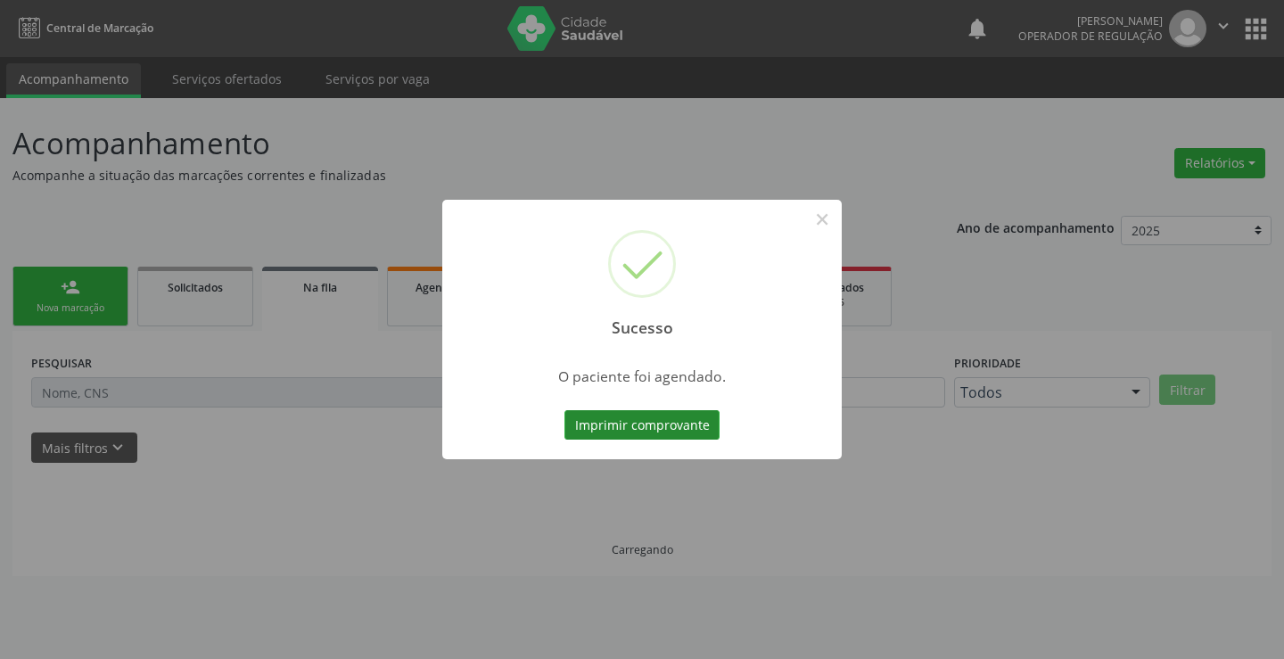
click at [655, 412] on button "Imprimir comprovante" at bounding box center [642, 425] width 155 height 30
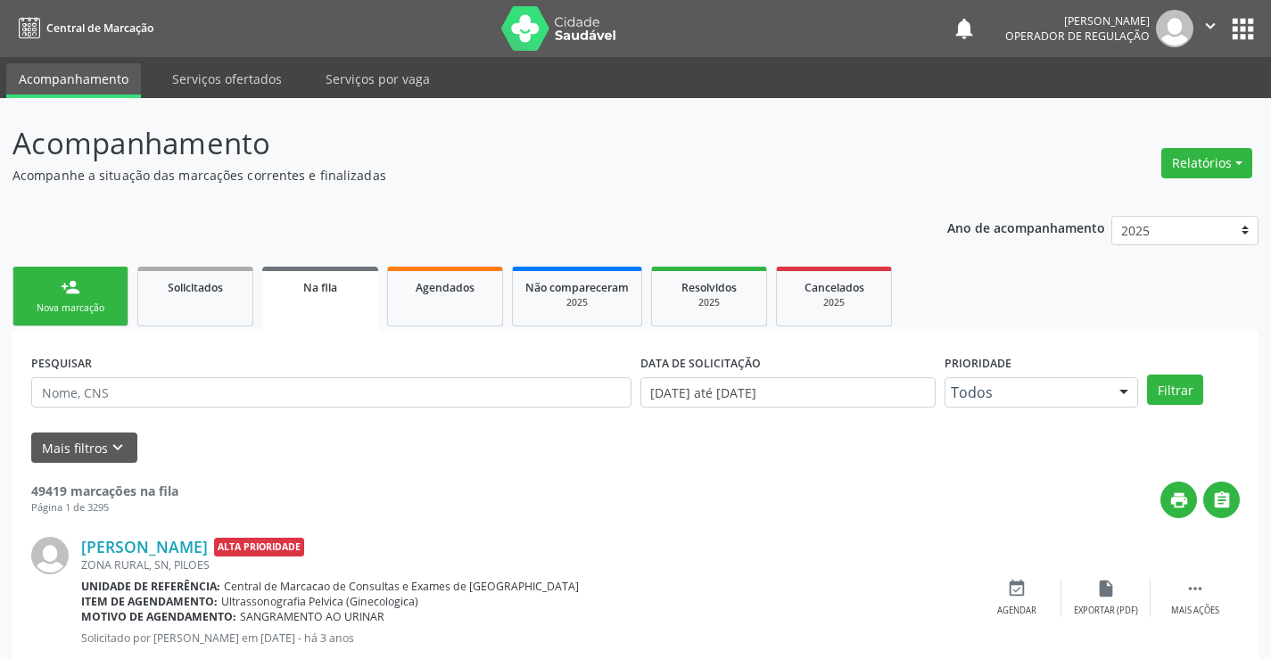
click at [61, 306] on div "Nova marcação" at bounding box center [70, 307] width 89 height 13
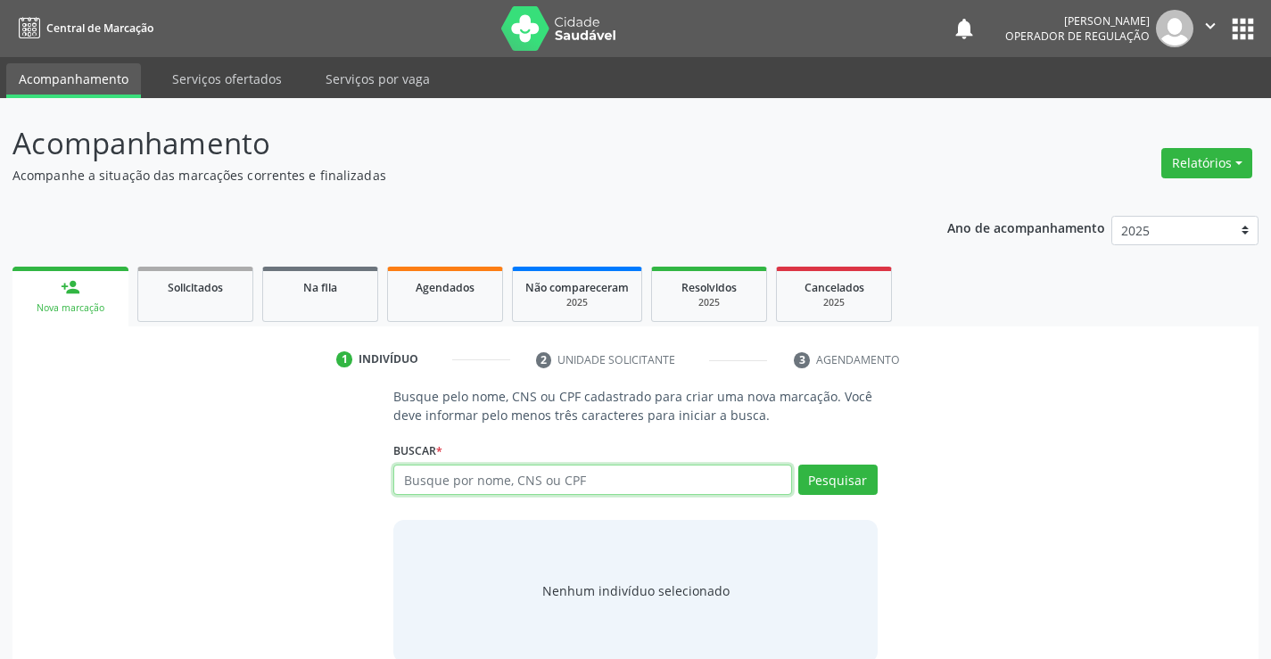
click at [575, 479] on input "text" at bounding box center [592, 480] width 398 height 30
type input "708409286188168"
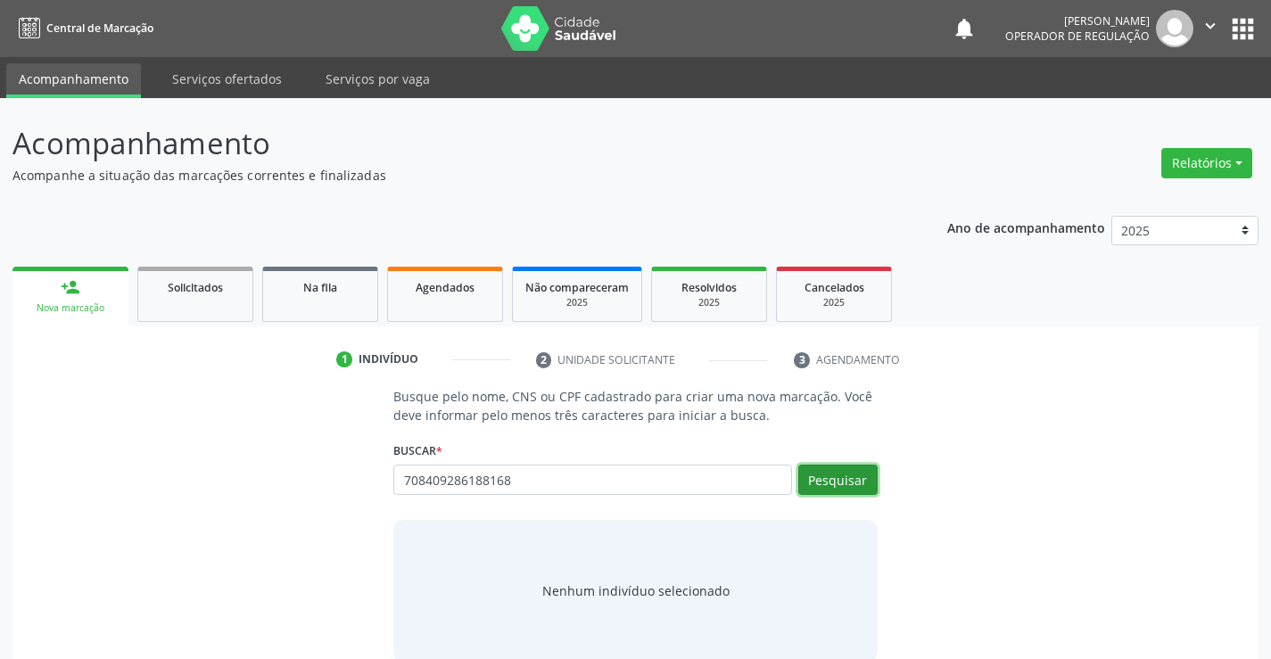
click at [845, 468] on button "Pesquisar" at bounding box center [837, 480] width 79 height 30
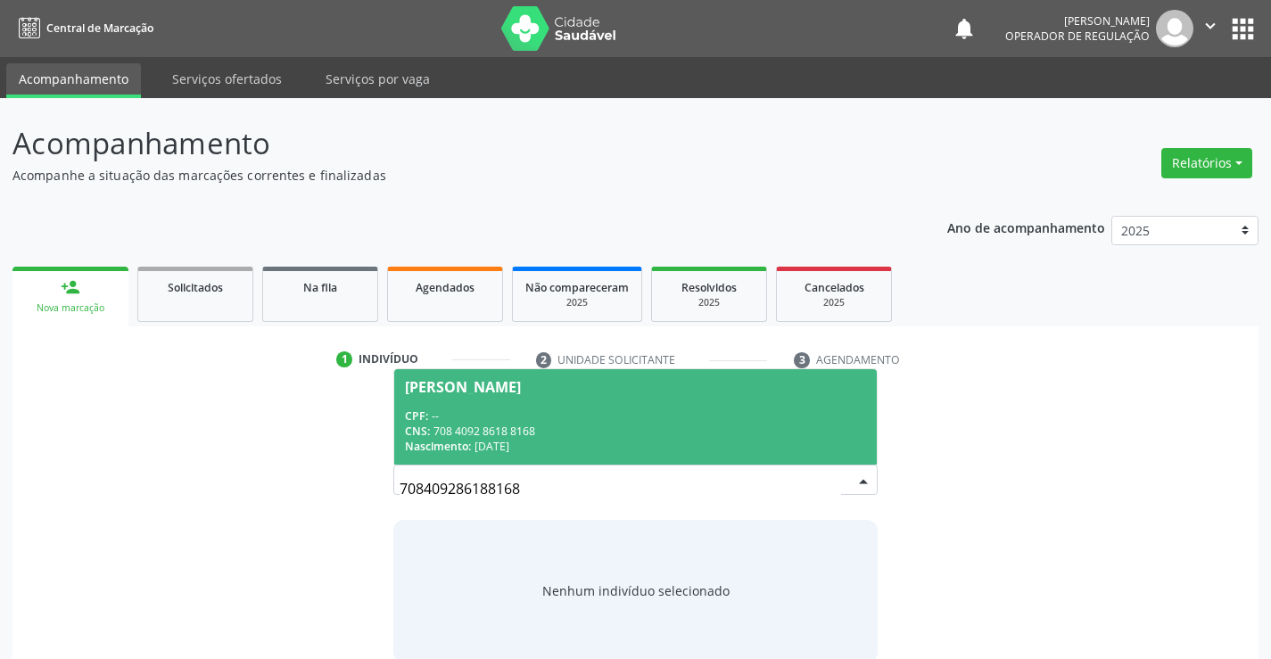
click at [522, 403] on span "[PERSON_NAME] CPF: -- CNS: 708 4092 8618 8168 Nascimento: [DATE]" at bounding box center [635, 416] width 482 height 95
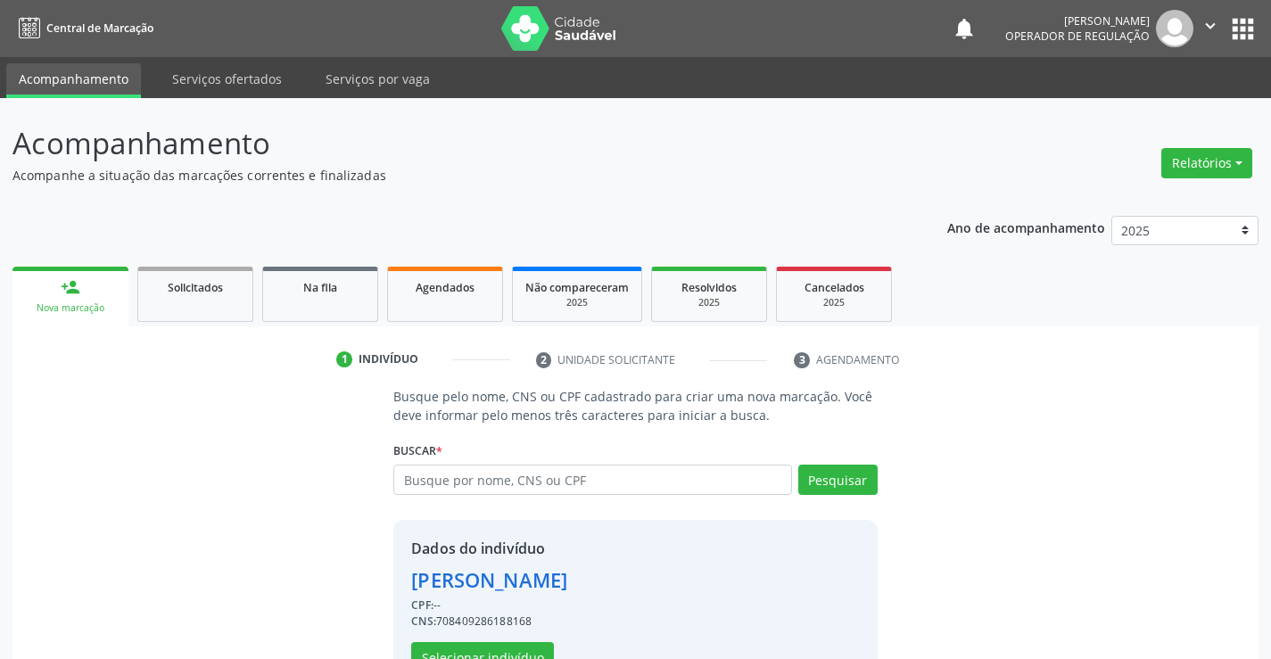
scroll to position [56, 0]
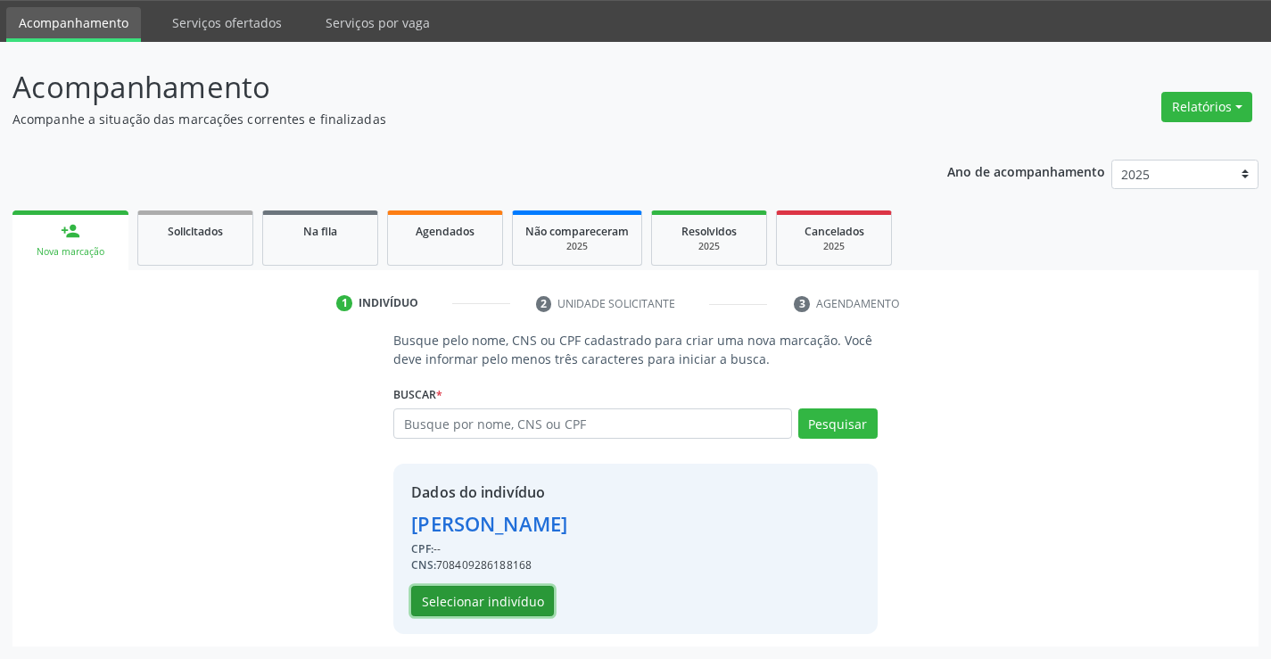
click at [464, 601] on button "Selecionar indivíduo" at bounding box center [482, 601] width 143 height 30
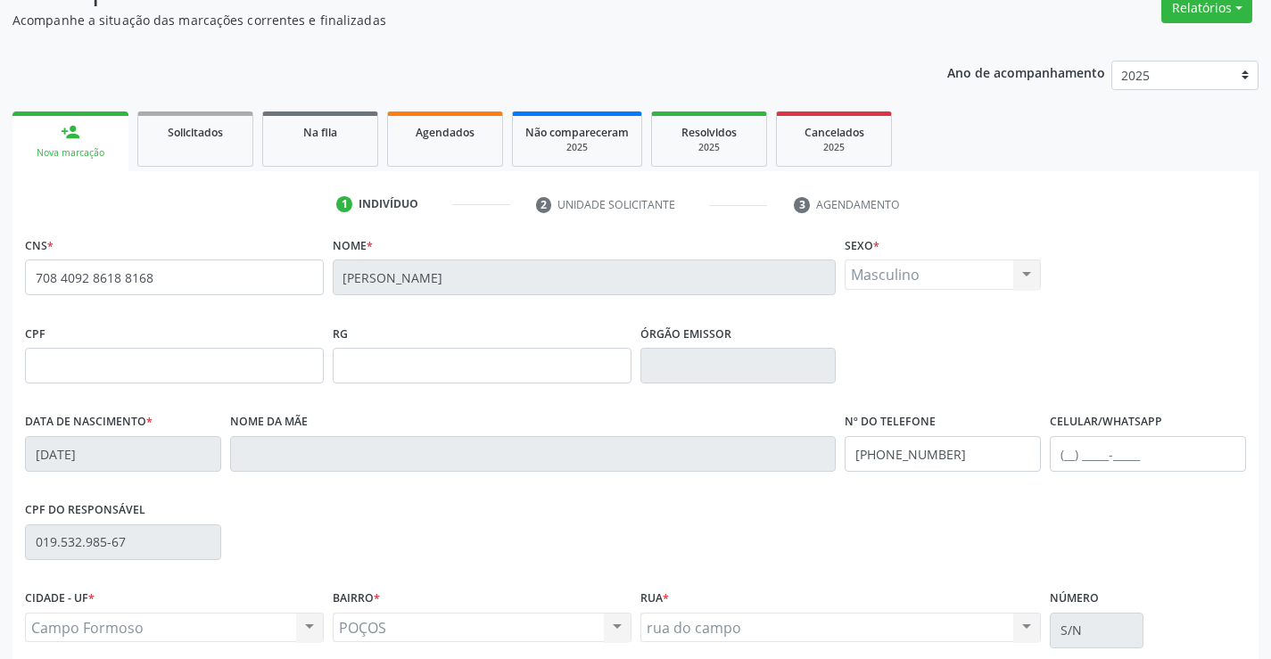
scroll to position [308, 0]
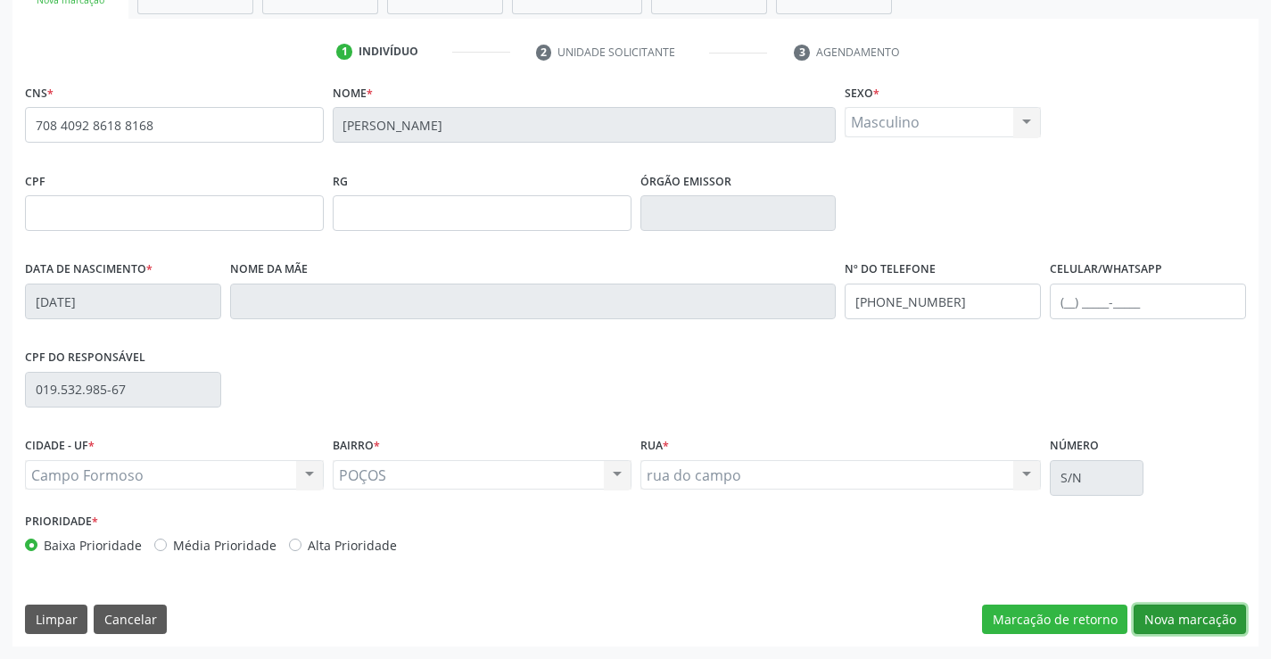
click at [1177, 615] on button "Nova marcação" at bounding box center [1190, 620] width 112 height 30
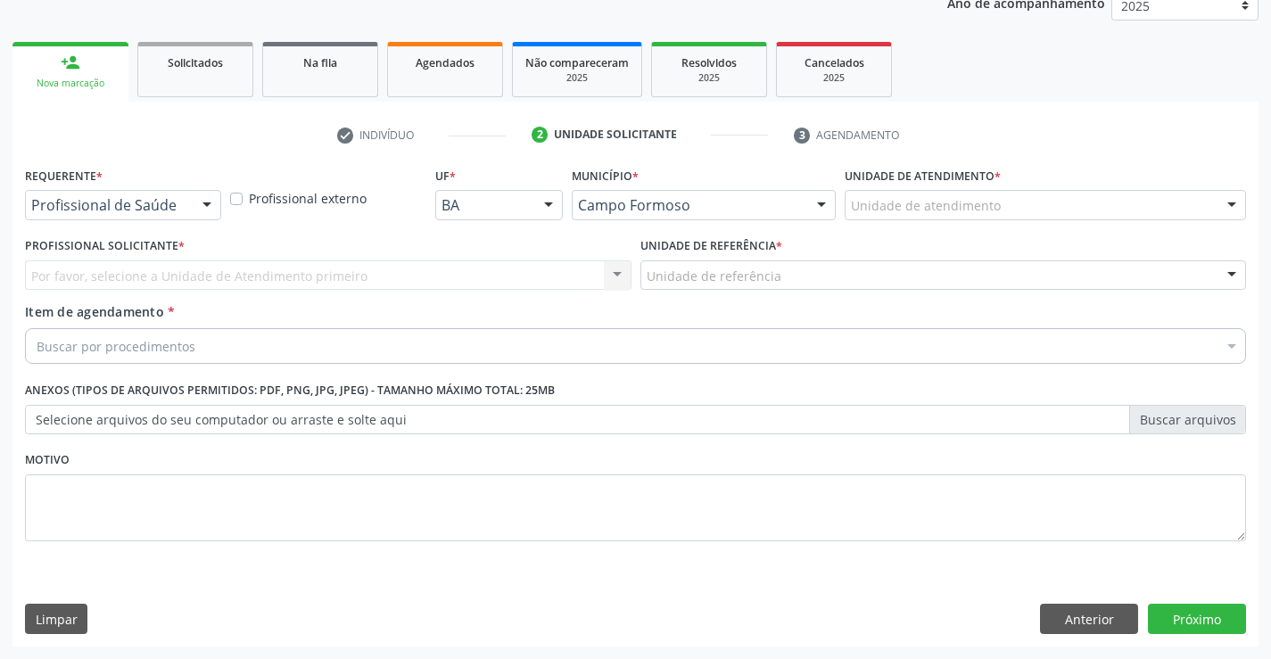
scroll to position [225, 0]
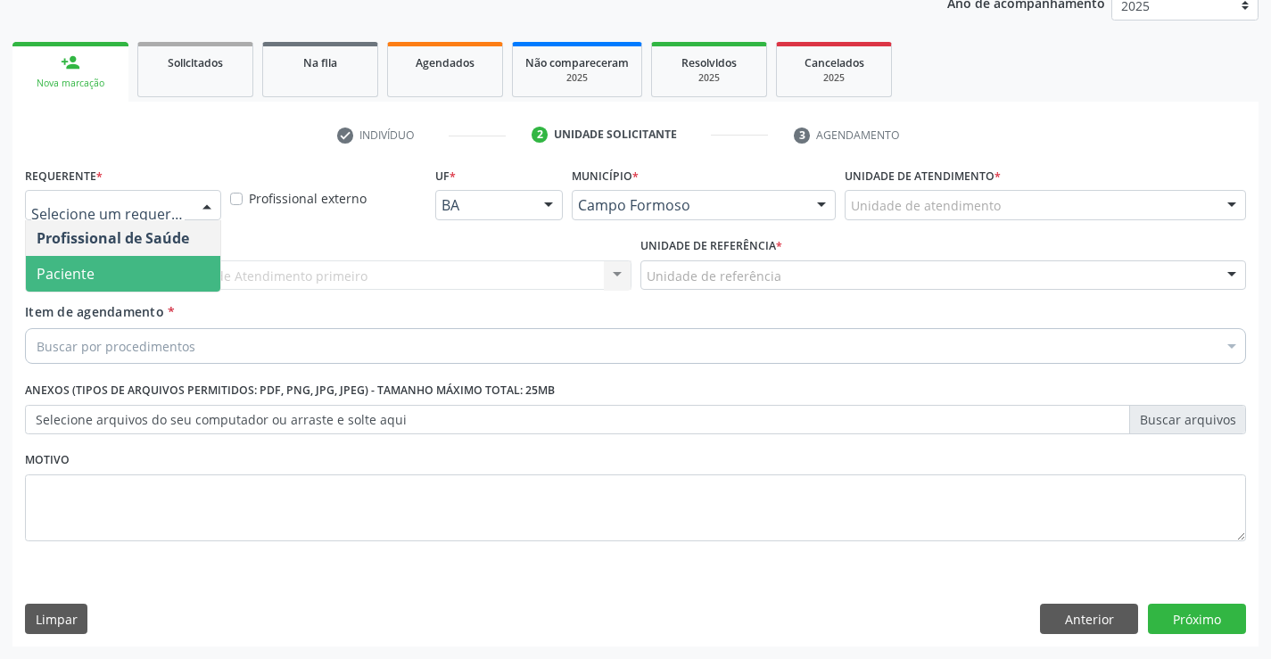
click at [88, 270] on span "Paciente" at bounding box center [66, 274] width 58 height 20
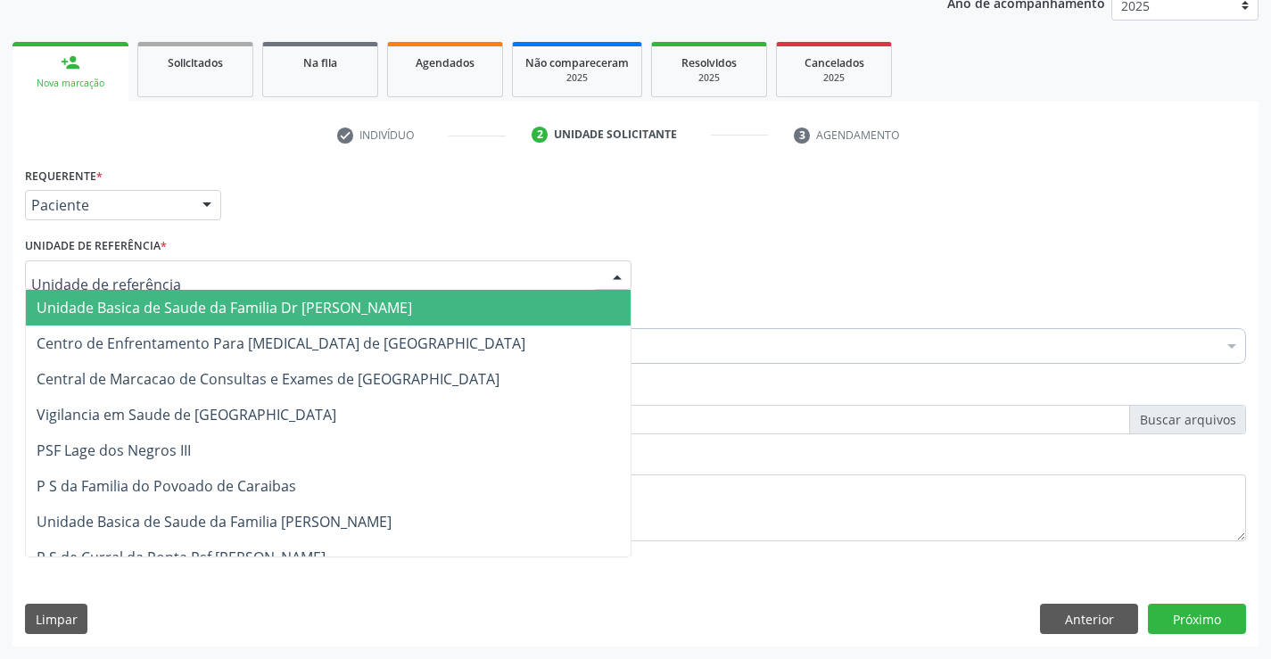
click at [211, 309] on span "Unidade Basica de Saude da Familia Dr [PERSON_NAME]" at bounding box center [225, 308] width 376 height 20
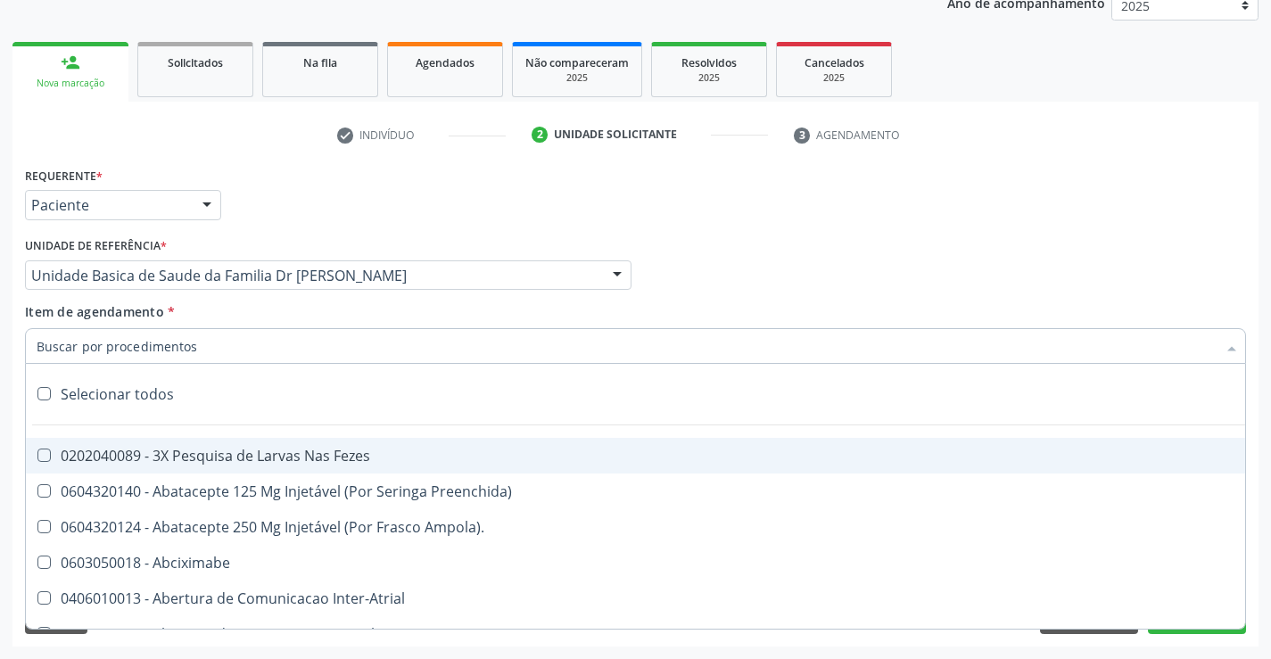
click at [192, 345] on div at bounding box center [635, 346] width 1221 height 36
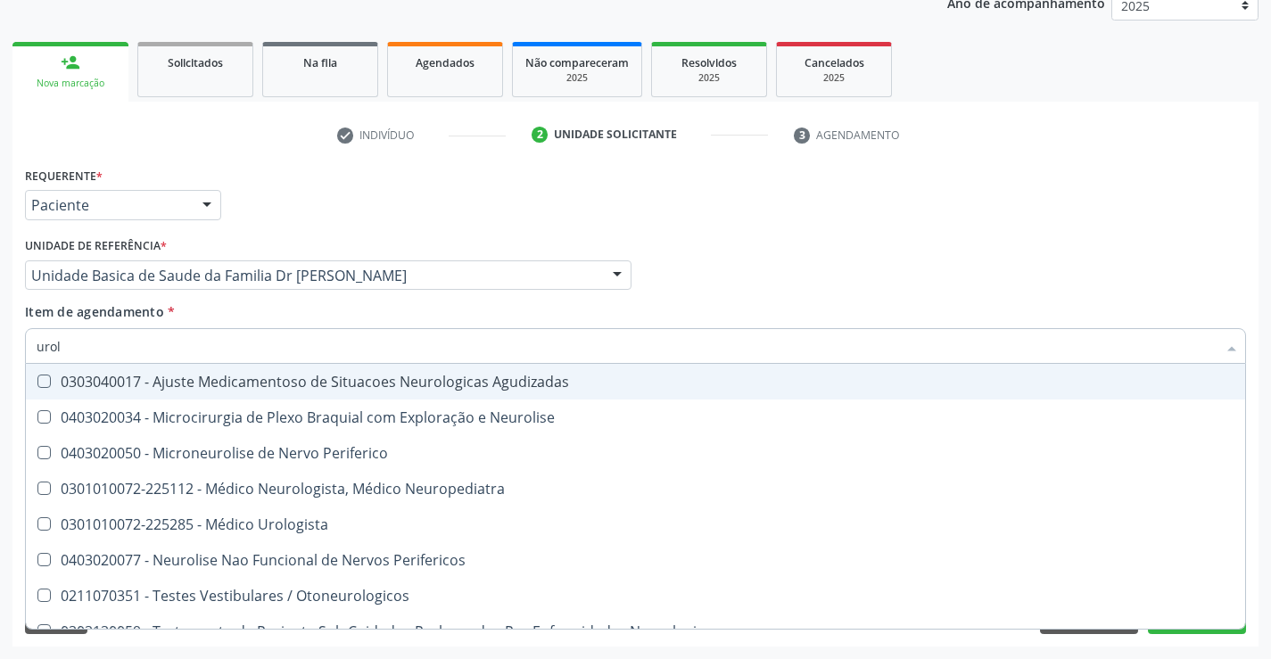
type input "urolo"
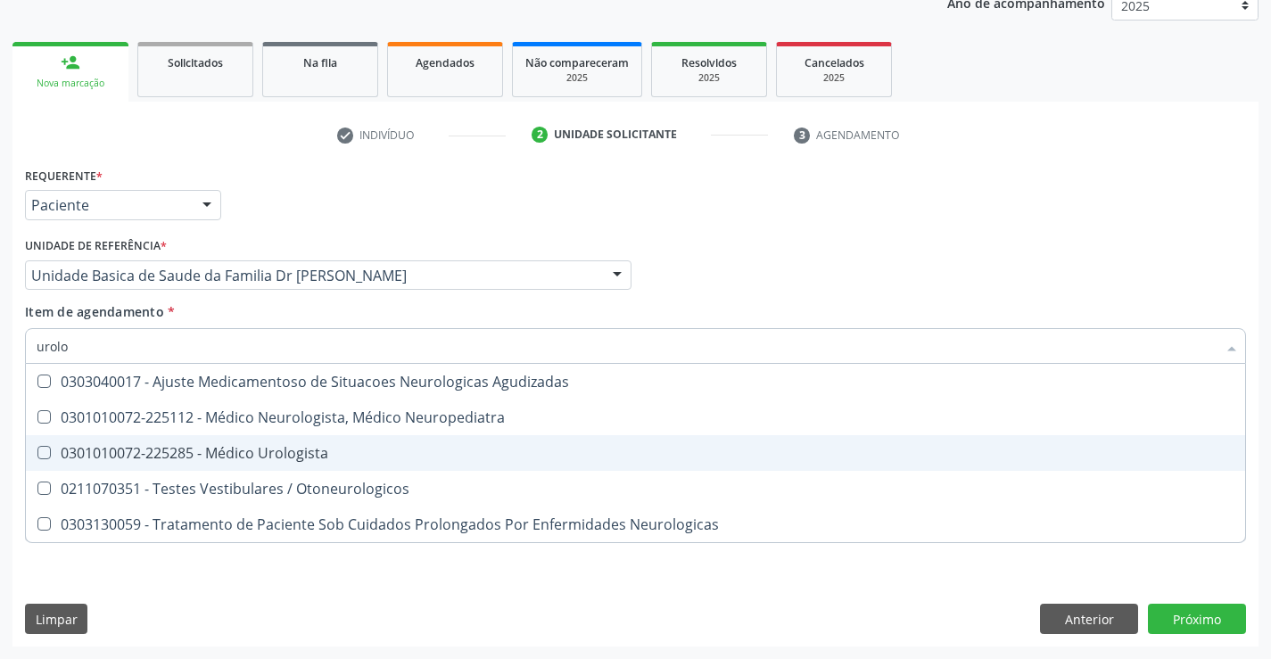
click at [303, 448] on div "0301010072-225285 - Médico Urologista" at bounding box center [636, 453] width 1198 height 14
checkbox Urologista "true"
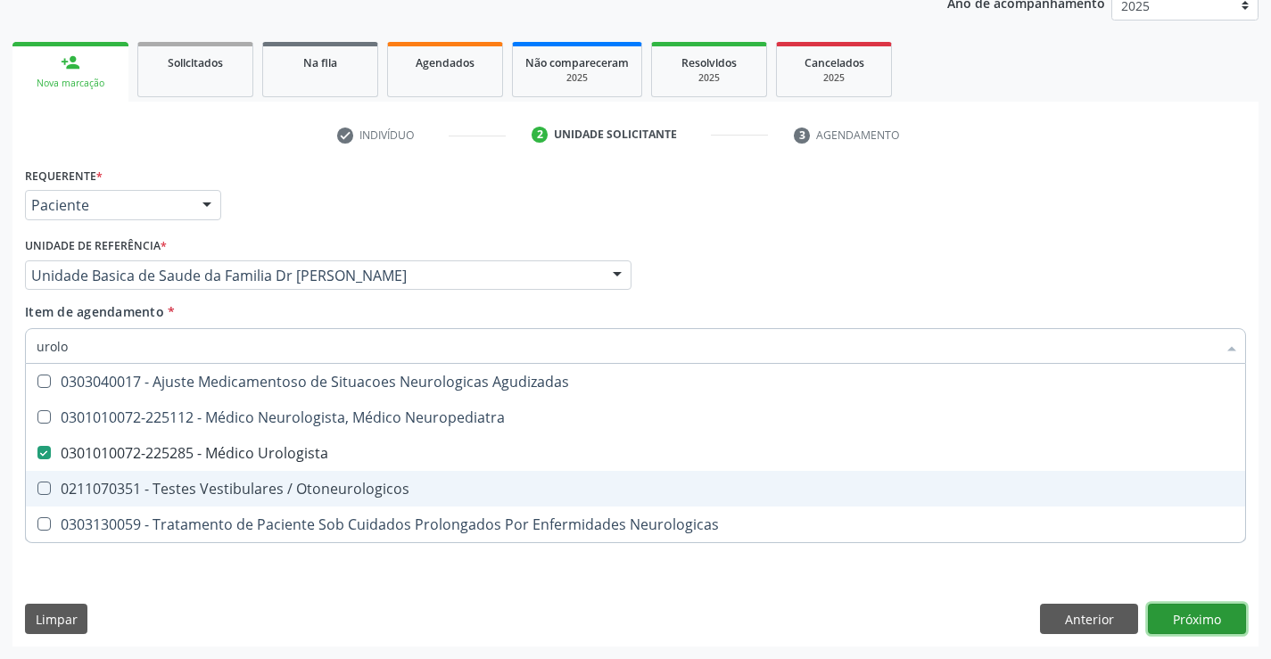
click at [1195, 615] on div "Requerente * Paciente Profissional de Saúde Paciente Nenhum resultado encontrad…" at bounding box center [635, 404] width 1246 height 484
checkbox Neuropediatra "true"
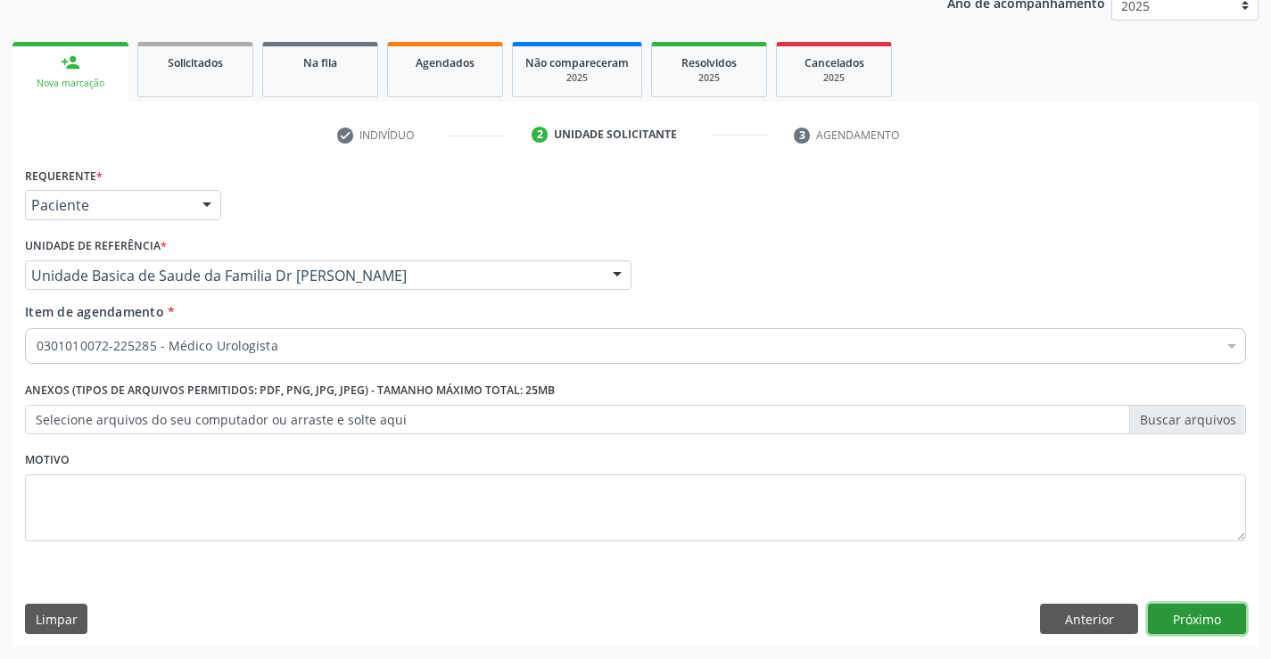
click at [1195, 615] on button "Próximo" at bounding box center [1197, 619] width 98 height 30
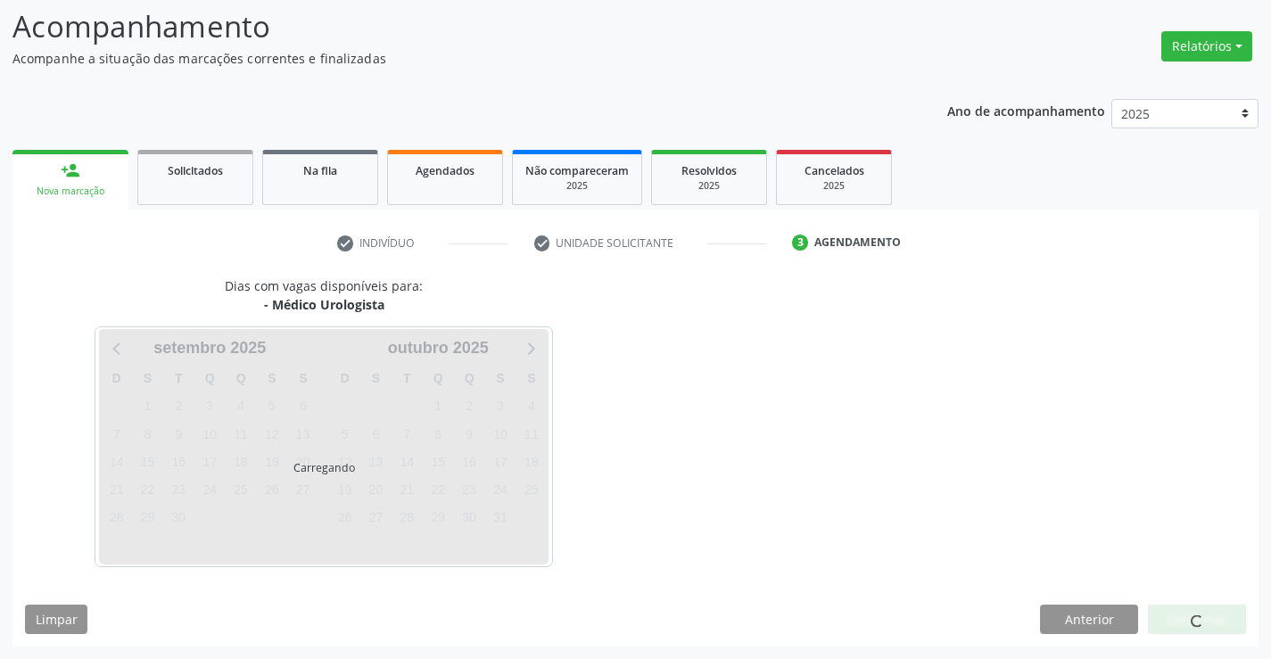
scroll to position [117, 0]
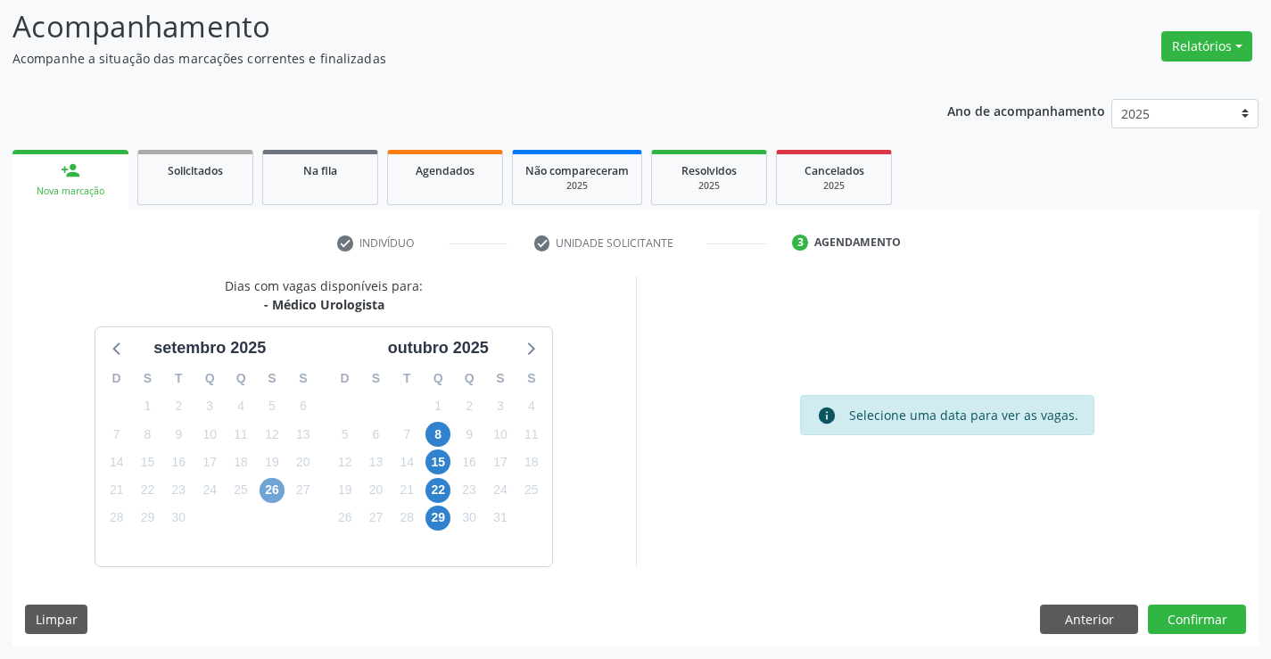
click at [273, 493] on span "26" at bounding box center [272, 490] width 25 height 25
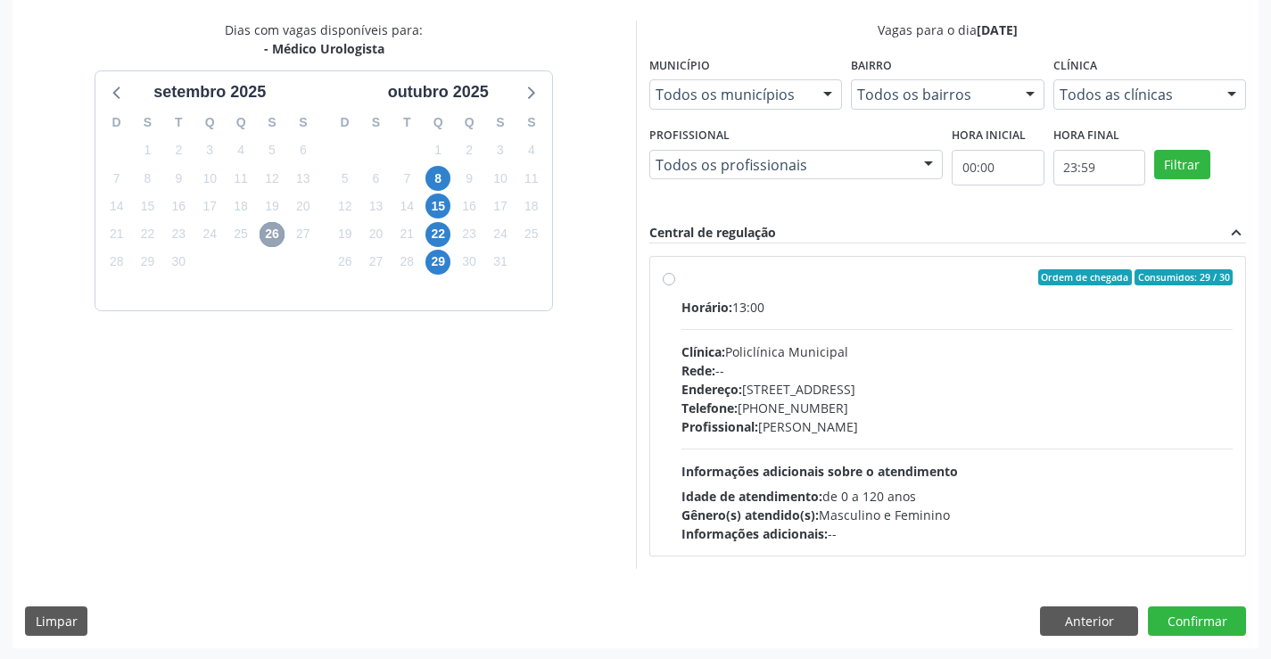
scroll to position [375, 0]
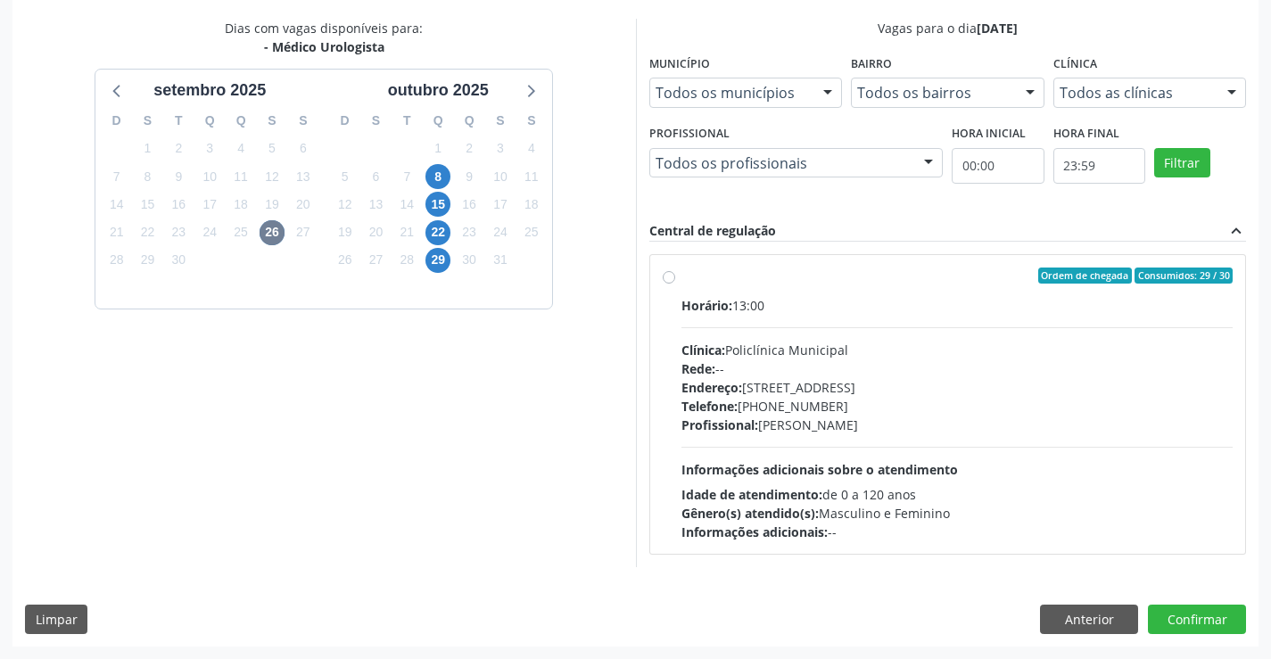
click at [848, 289] on label "Ordem de chegada Consumidos: 29 / 30 Horário: 13:00 Clínica: Policlínica Munici…" at bounding box center [957, 405] width 552 height 274
click at [675, 284] on input "Ordem de chegada Consumidos: 29 / 30 Horário: 13:00 Clínica: Policlínica Munici…" at bounding box center [669, 276] width 12 height 16
radio input "true"
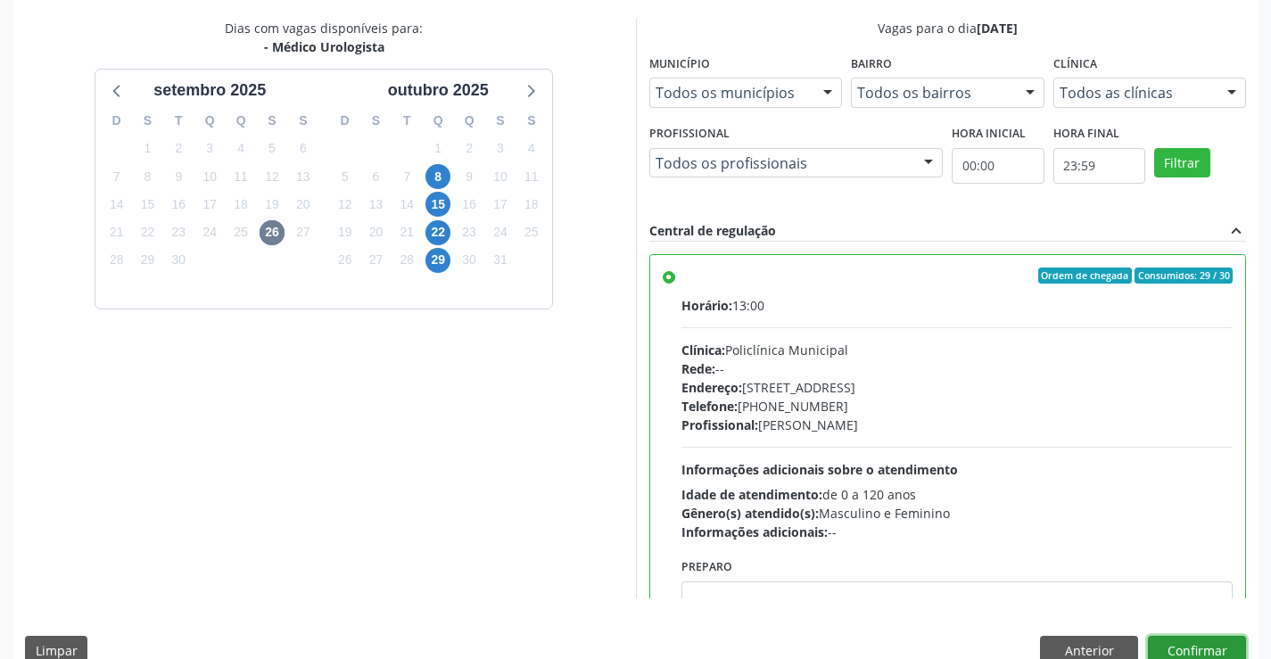
click at [1200, 642] on button "Confirmar" at bounding box center [1197, 651] width 98 height 30
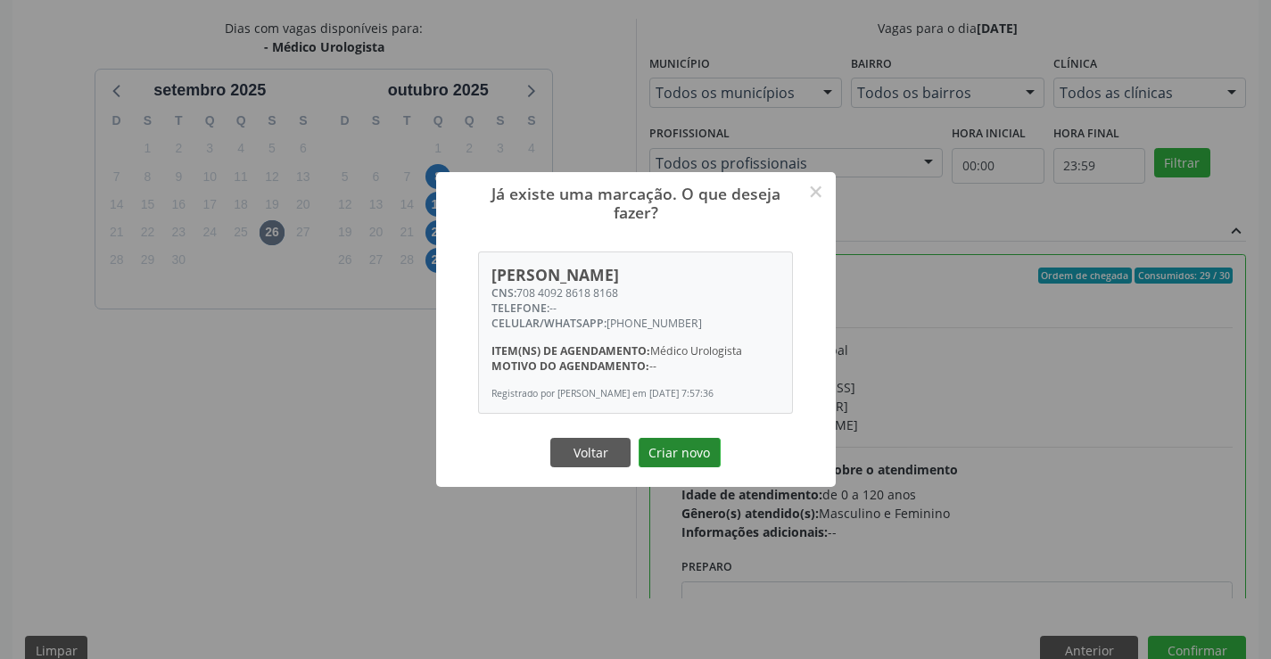
click at [696, 456] on button "Criar novo" at bounding box center [680, 453] width 82 height 30
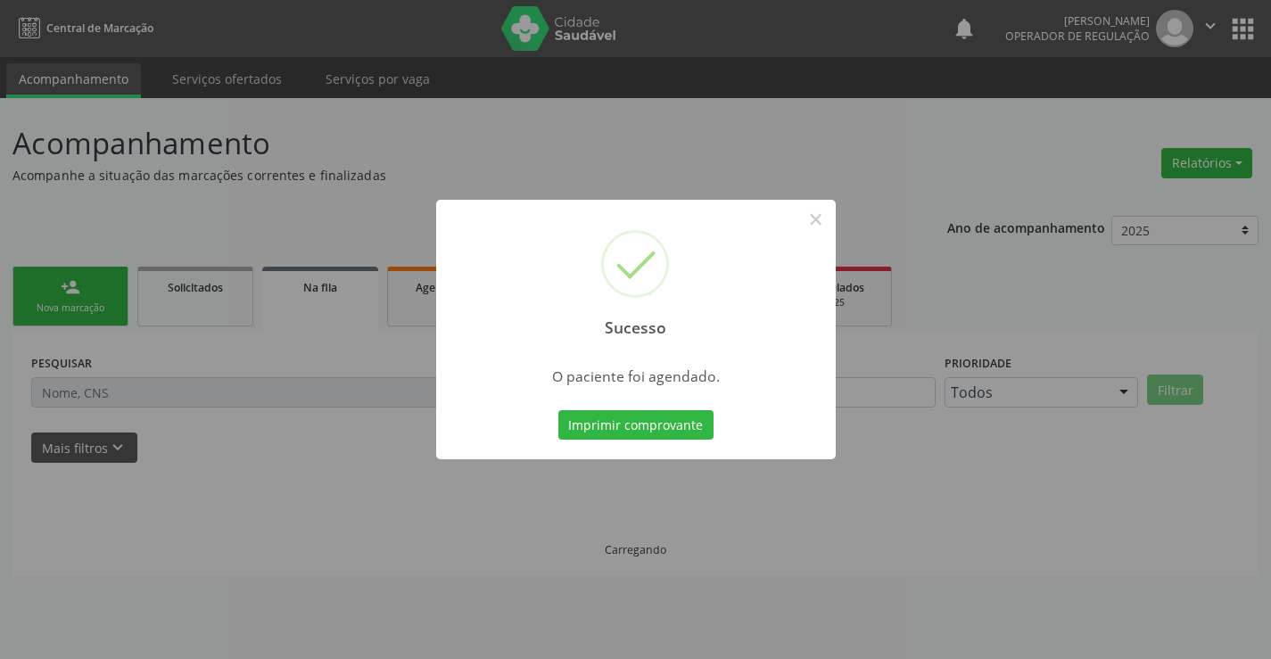
scroll to position [0, 0]
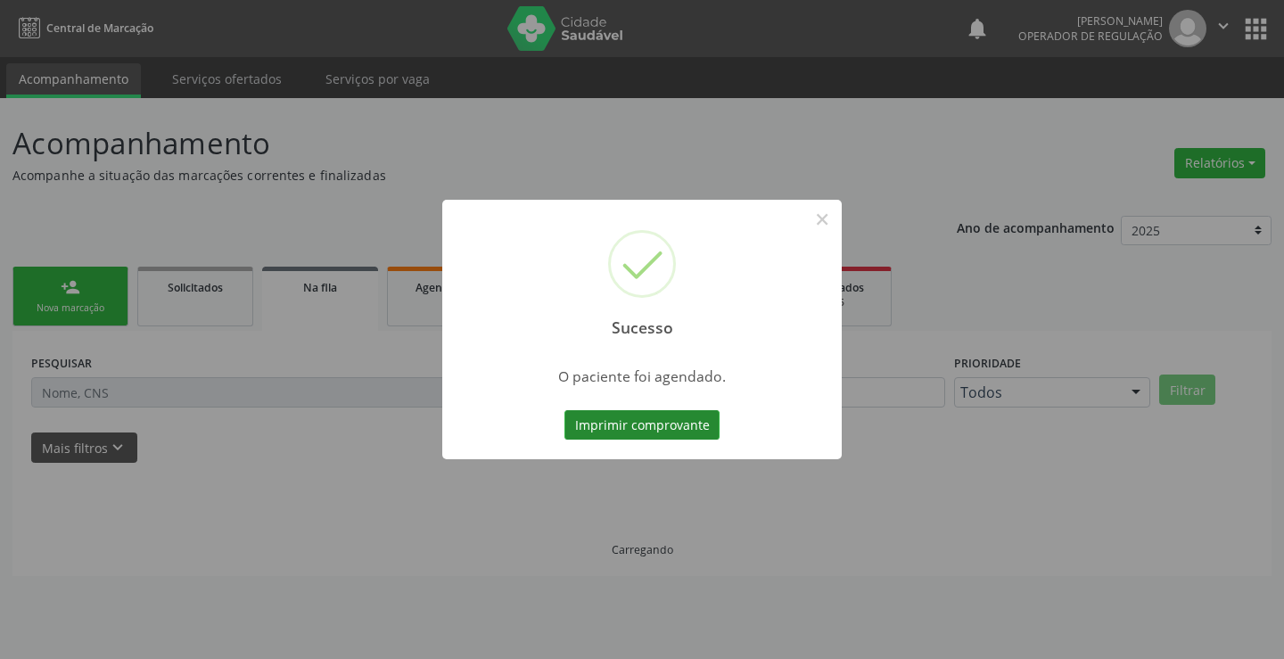
click at [636, 428] on button "Imprimir comprovante" at bounding box center [642, 425] width 155 height 30
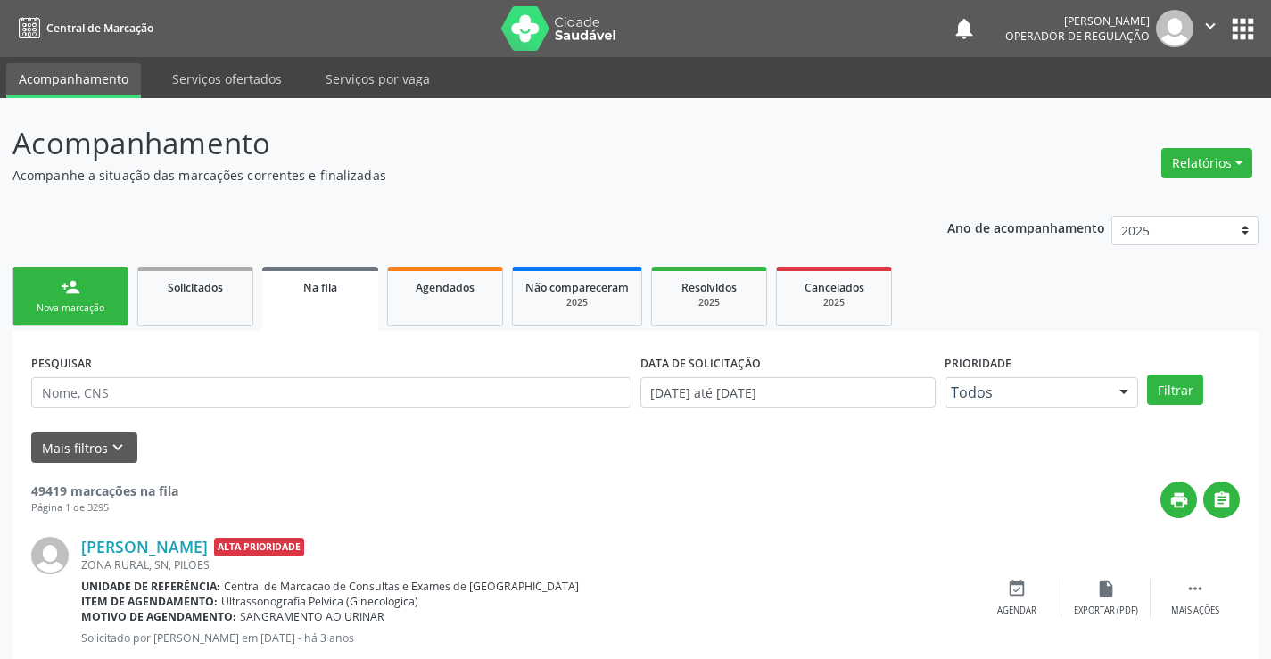
click at [87, 297] on link "person_add Nova marcação" at bounding box center [70, 297] width 116 height 60
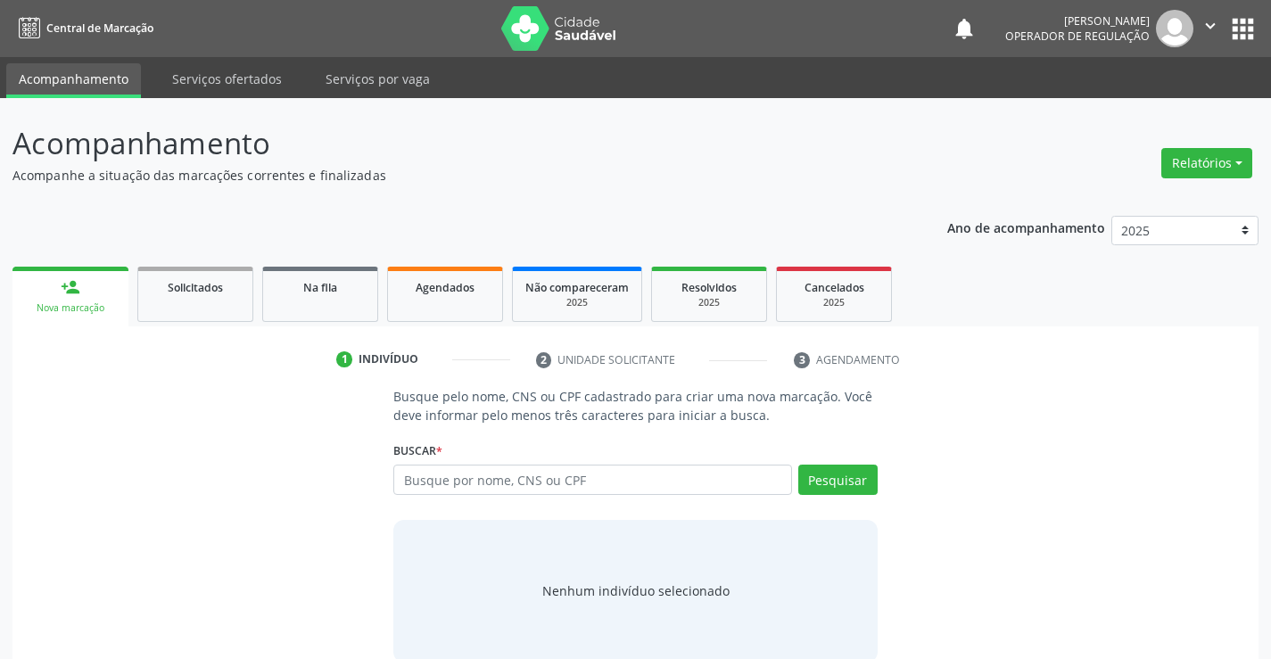
click at [1199, 25] on button "" at bounding box center [1210, 28] width 34 height 37
click at [1139, 105] on link "Sair" at bounding box center [1164, 108] width 123 height 25
